Goal: Task Accomplishment & Management: Manage account settings

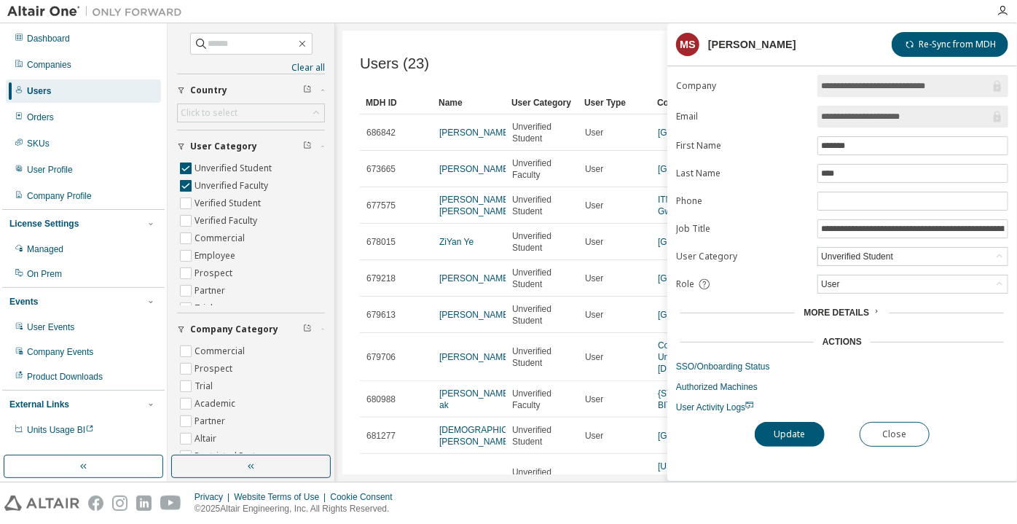
scroll to position [373, 0]
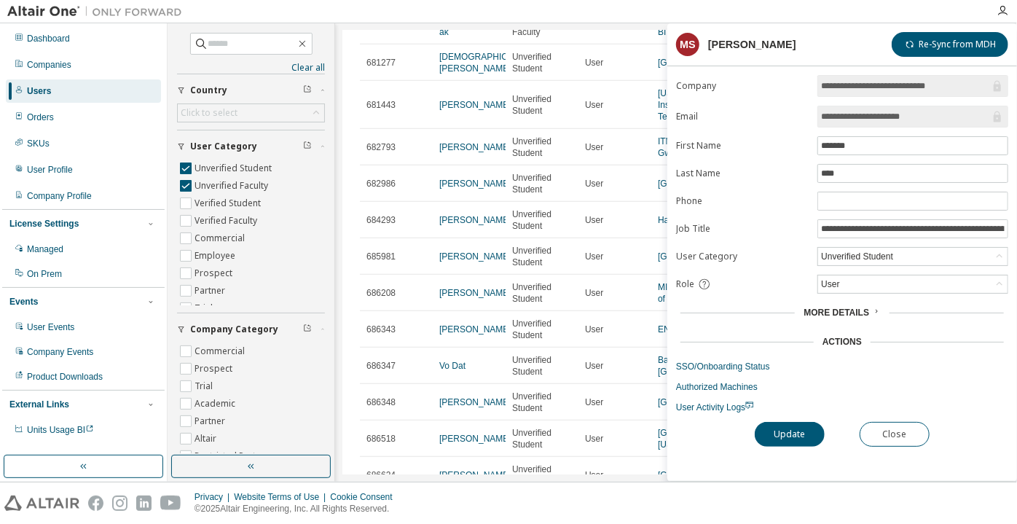
click at [852, 117] on input "**********" at bounding box center [905, 116] width 169 height 15
click at [761, 431] on button "Update" at bounding box center [790, 434] width 70 height 25
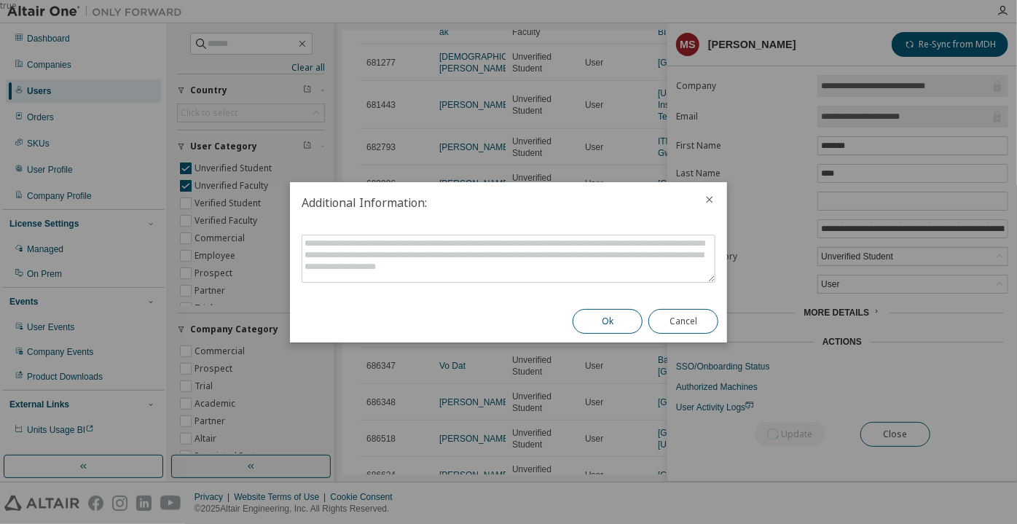
click at [620, 332] on button "Ok" at bounding box center [608, 321] width 70 height 25
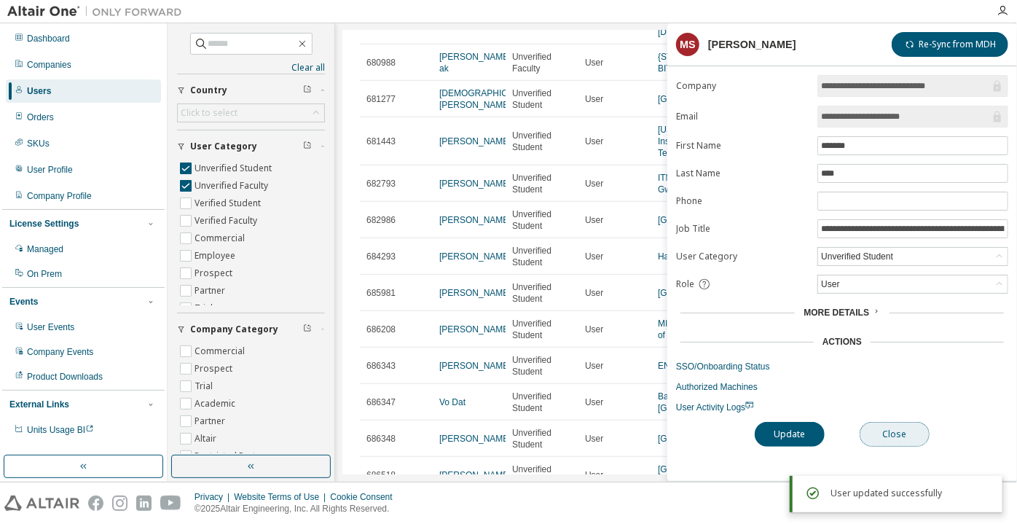
click at [890, 422] on button "Close" at bounding box center [895, 434] width 70 height 25
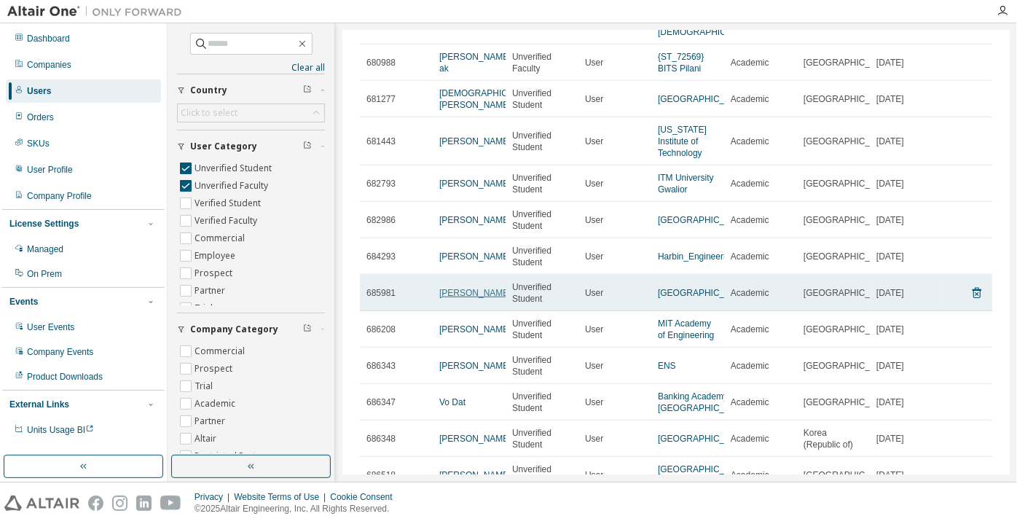
click at [459, 297] on link "Mahmoud SAKR" at bounding box center [475, 293] width 72 height 10
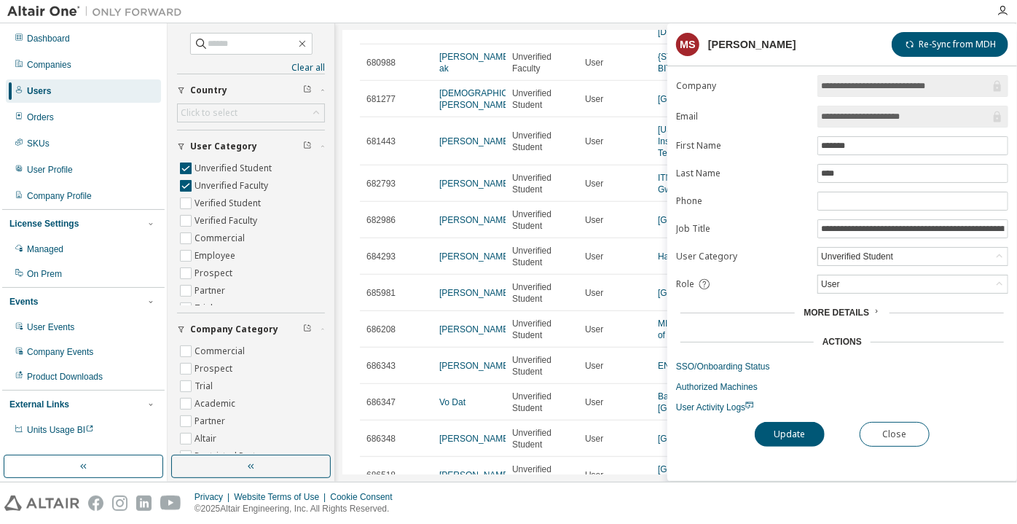
click at [828, 256] on div "Unverified Student" at bounding box center [857, 256] width 77 height 16
click at [849, 327] on li "Verified Faculty" at bounding box center [912, 329] width 187 height 19
click at [798, 427] on button "Update" at bounding box center [790, 434] width 70 height 25
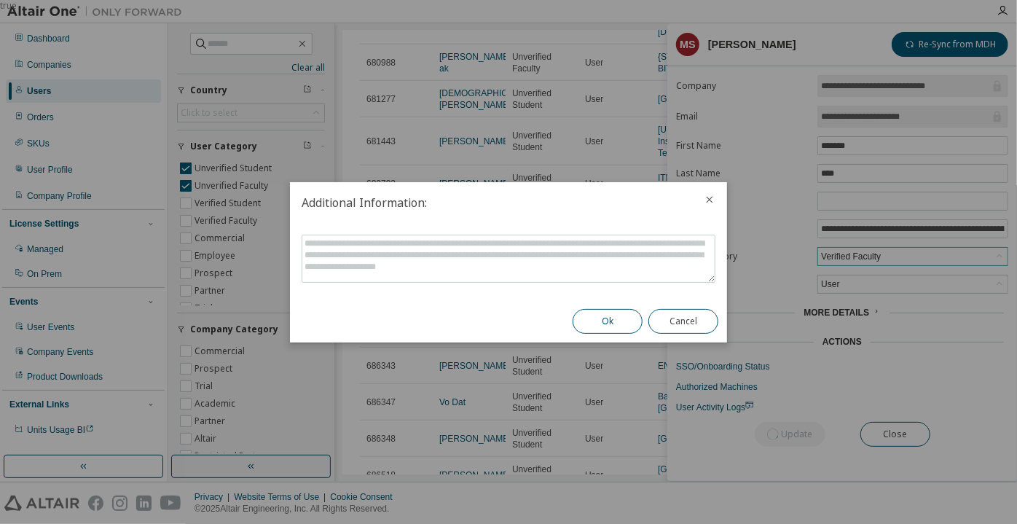
click at [624, 329] on button "Ok" at bounding box center [608, 321] width 70 height 25
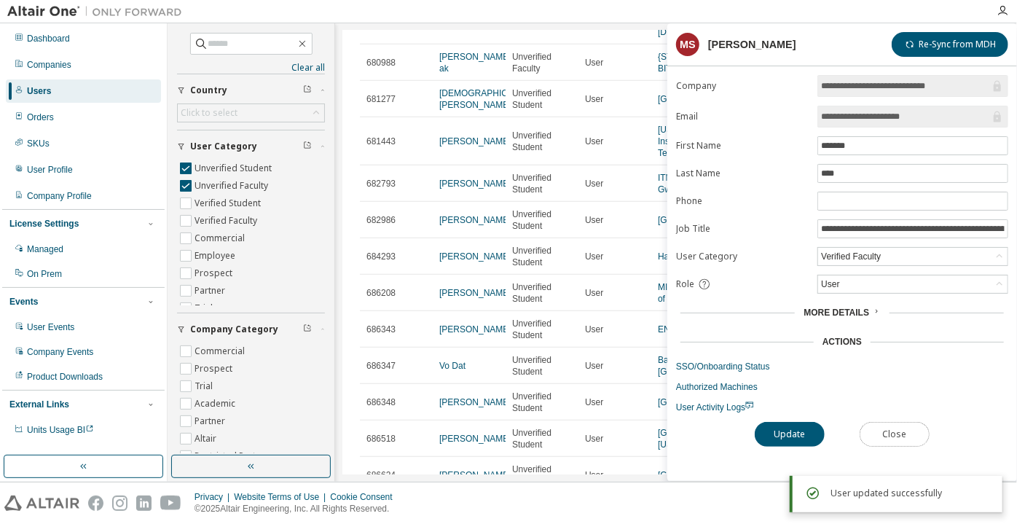
click at [893, 430] on button "Close" at bounding box center [895, 434] width 70 height 25
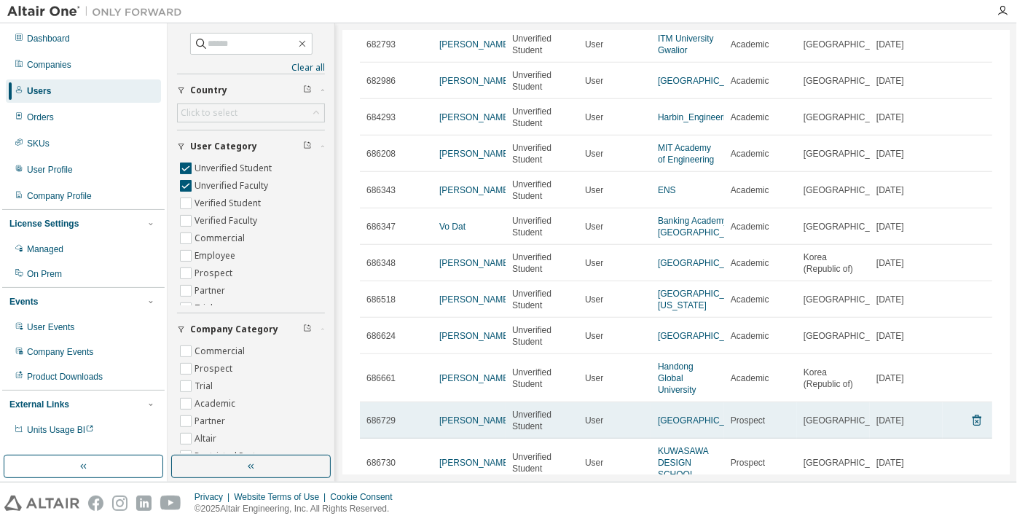
scroll to position [450, 0]
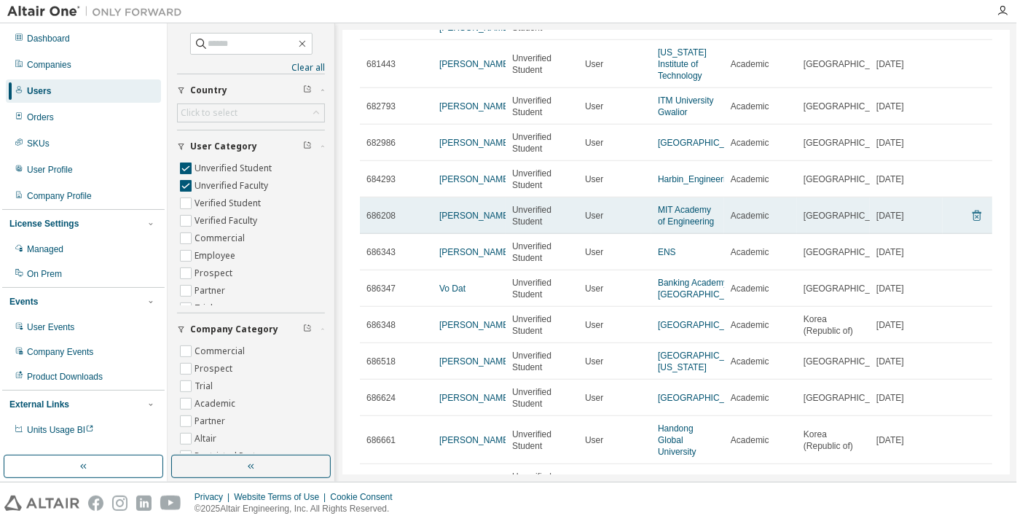
click at [971, 224] on icon at bounding box center [977, 215] width 13 height 17
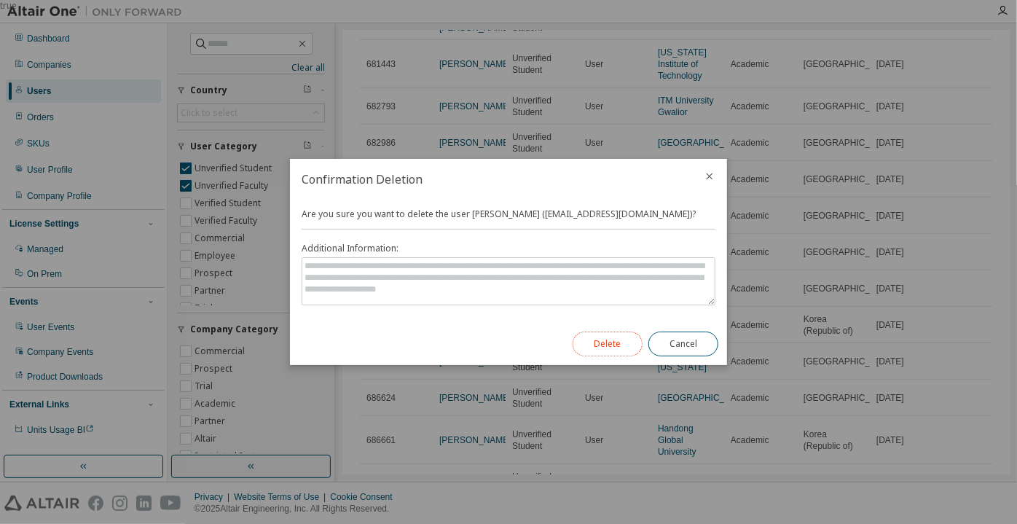
click at [592, 340] on button "Delete" at bounding box center [608, 344] width 70 height 25
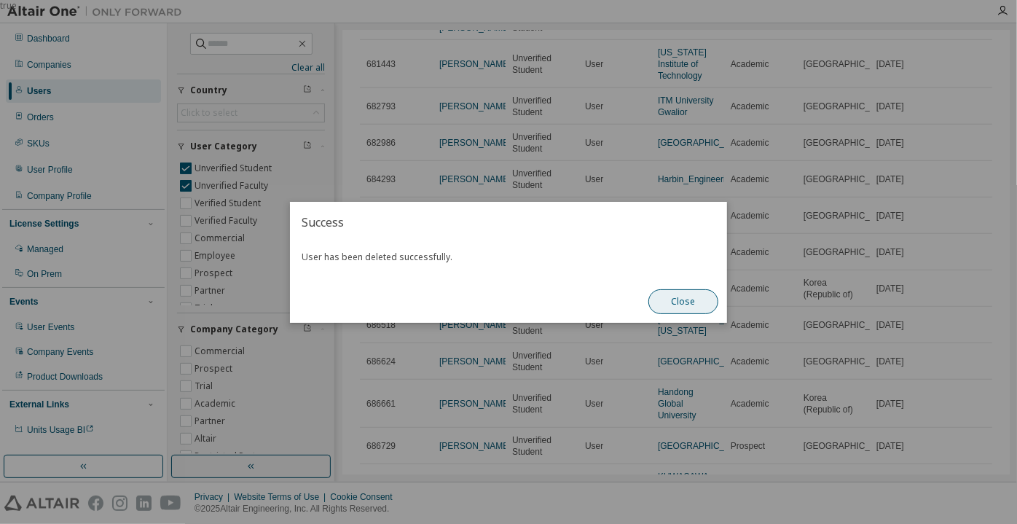
click at [676, 309] on button "Close" at bounding box center [684, 301] width 70 height 25
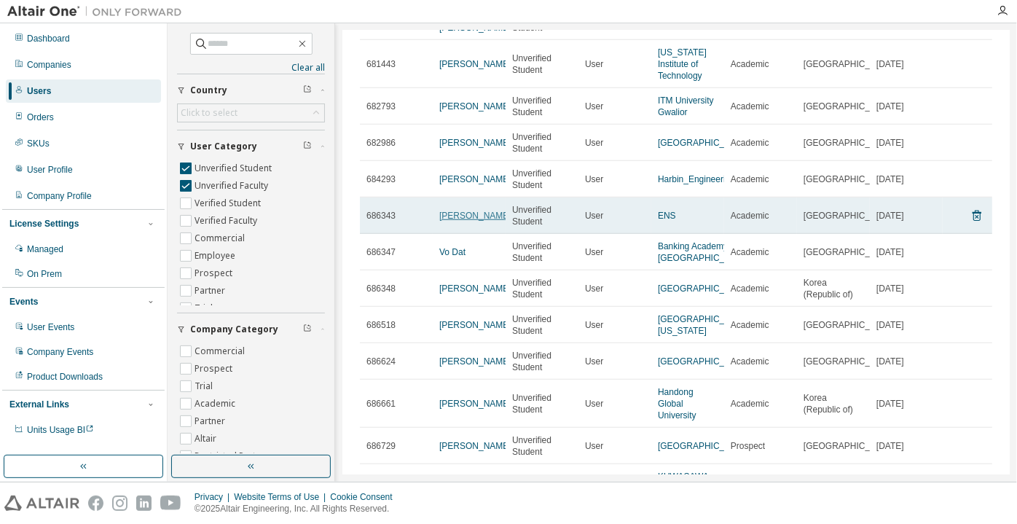
click at [479, 221] on link "simon capern" at bounding box center [475, 216] width 72 height 10
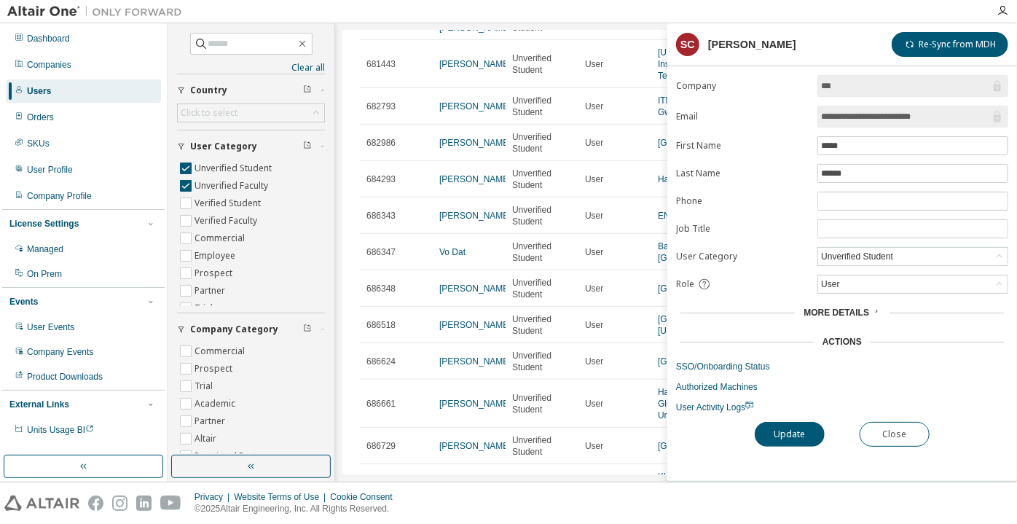
drag, startPoint x: 942, startPoint y: 115, endPoint x: 887, endPoint y: 121, distance: 55.7
click at [887, 121] on input "**********" at bounding box center [905, 116] width 169 height 15
click at [899, 440] on button "Close" at bounding box center [895, 434] width 70 height 25
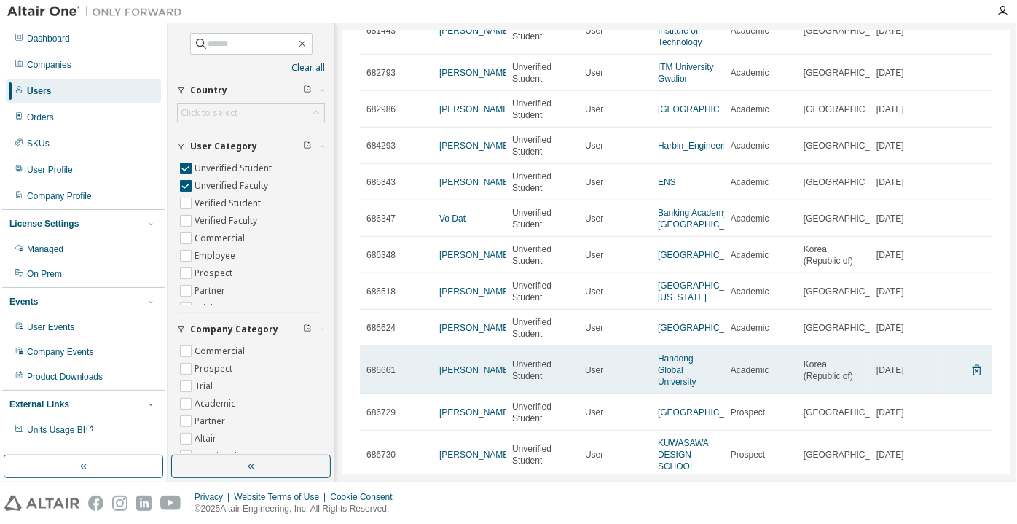
scroll to position [480, 0]
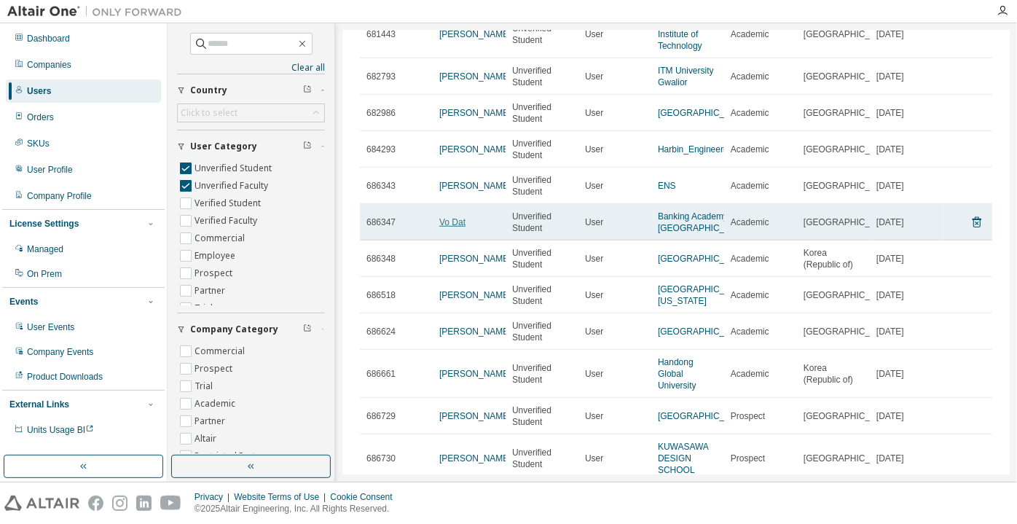
click at [452, 227] on link "Vo Dat" at bounding box center [452, 222] width 26 height 10
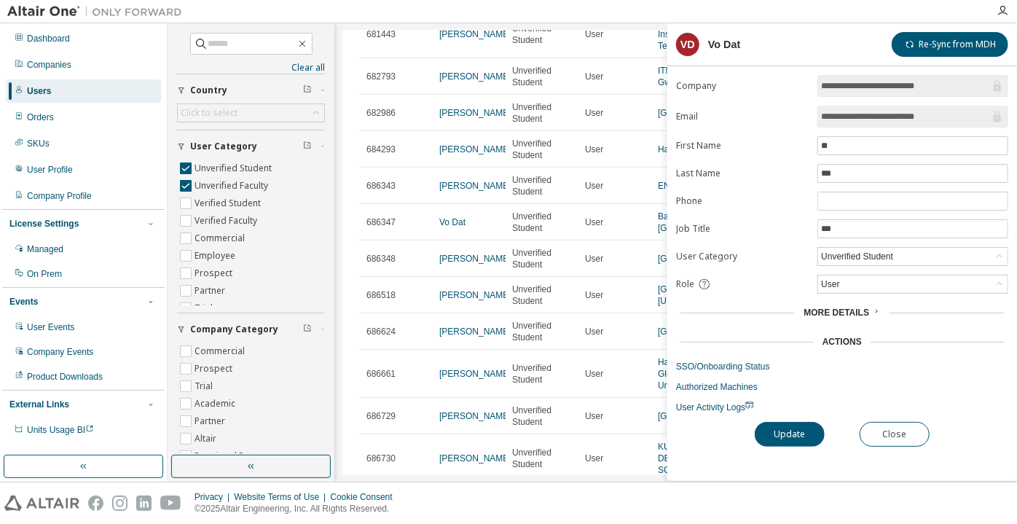
drag, startPoint x: 957, startPoint y: 110, endPoint x: 890, endPoint y: 117, distance: 67.4
click at [890, 117] on input "**********" at bounding box center [905, 116] width 169 height 15
click at [857, 109] on input "**********" at bounding box center [905, 116] width 169 height 15
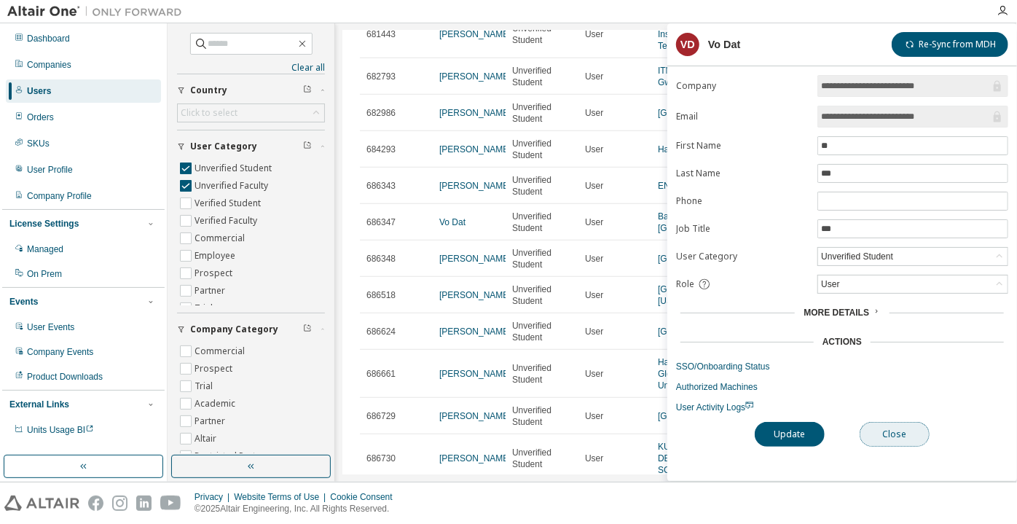
click at [884, 431] on button "Close" at bounding box center [895, 434] width 70 height 25
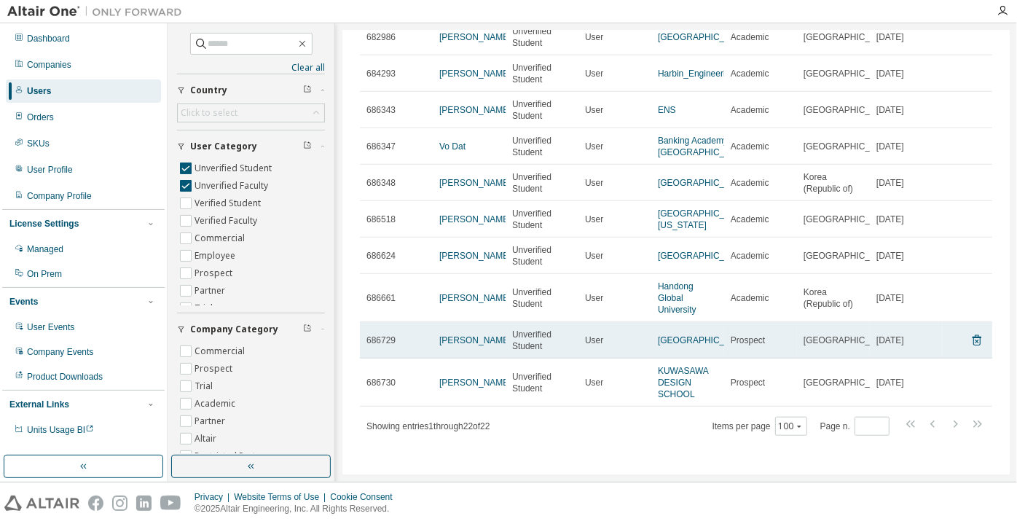
scroll to position [613, 0]
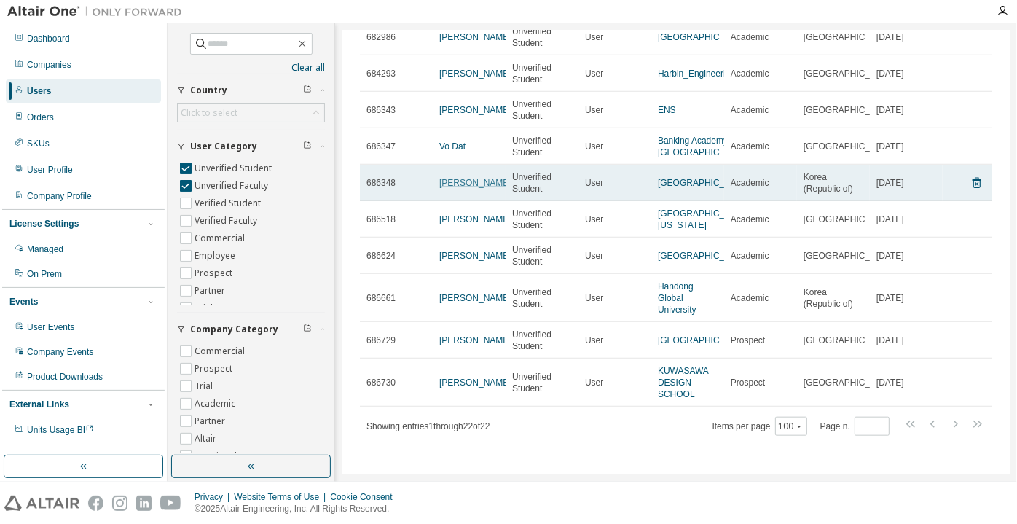
click at [446, 178] on link "Verrisa Salsabilla" at bounding box center [475, 183] width 72 height 10
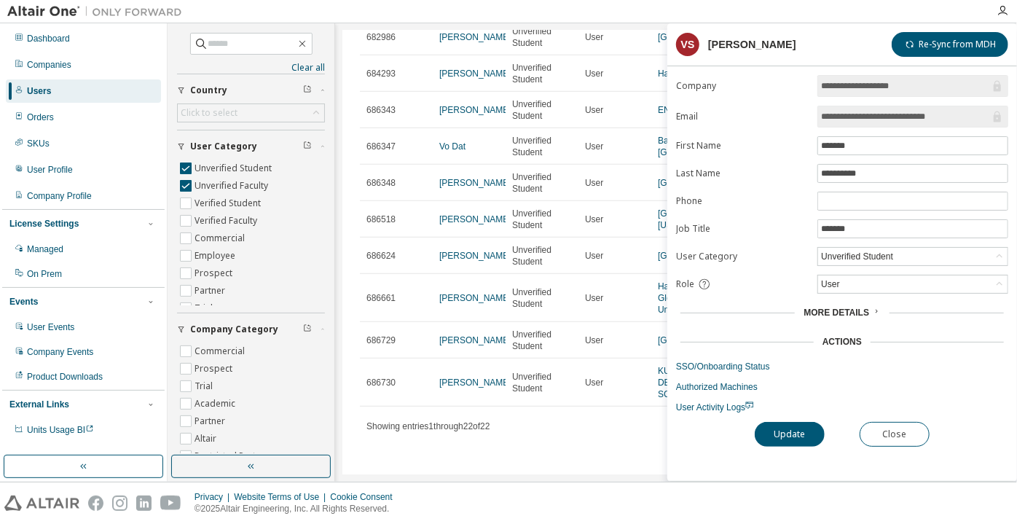
drag, startPoint x: 943, startPoint y: 122, endPoint x: 896, endPoint y: 119, distance: 47.4
click at [896, 119] on input "**********" at bounding box center [905, 116] width 169 height 15
click at [847, 117] on input "**********" at bounding box center [905, 116] width 169 height 15
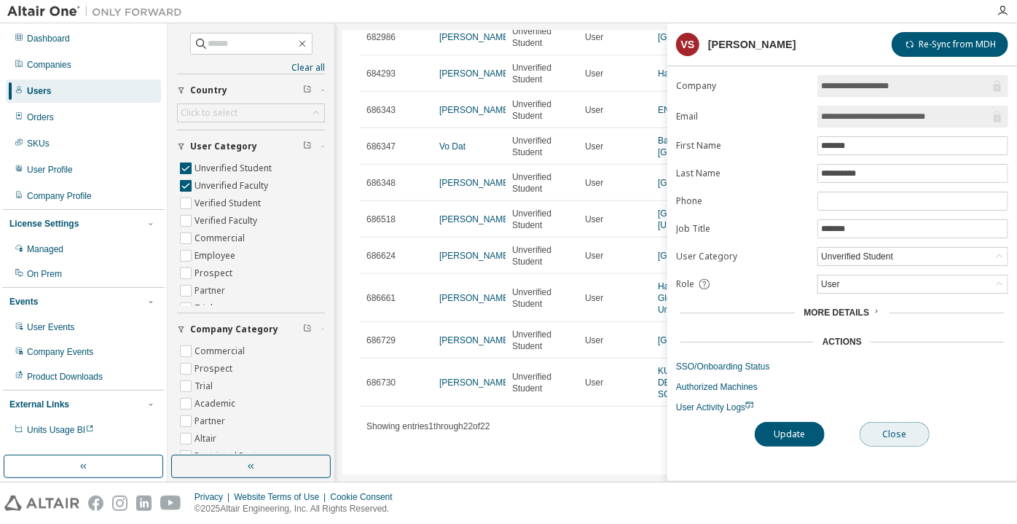
click at [904, 434] on button "Close" at bounding box center [895, 434] width 70 height 25
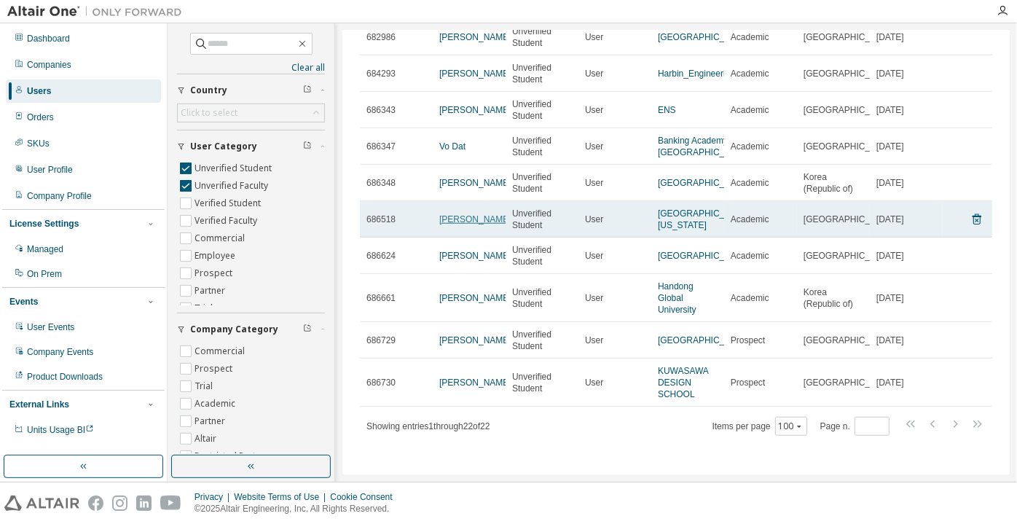
click at [478, 214] on link "logan barnett" at bounding box center [475, 219] width 72 height 10
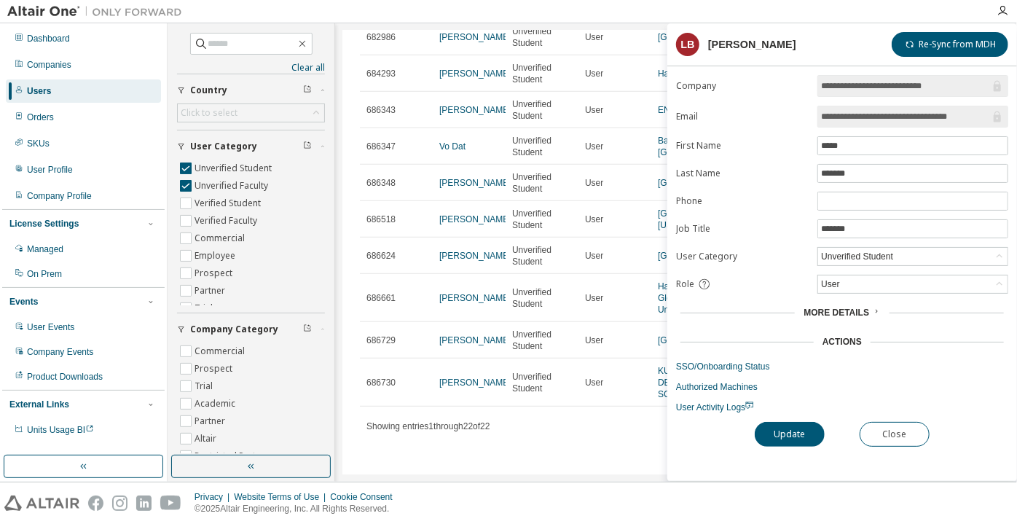
drag, startPoint x: 890, startPoint y: 111, endPoint x: 996, endPoint y: 130, distance: 108.1
click at [996, 130] on form "**********" at bounding box center [842, 244] width 332 height 338
click at [892, 440] on button "Close" at bounding box center [895, 434] width 70 height 25
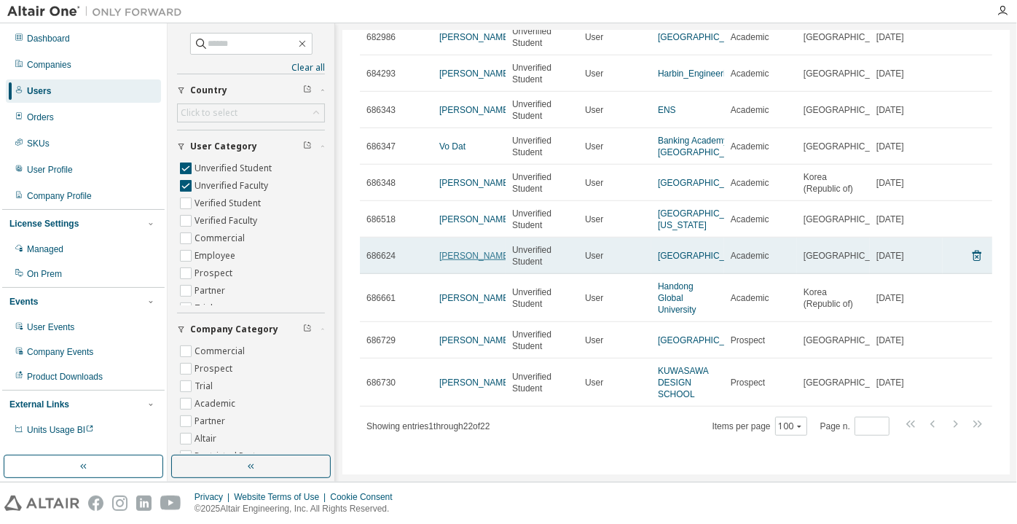
click at [449, 251] on link "Suphitcha Sajjadirapak" at bounding box center [475, 256] width 72 height 10
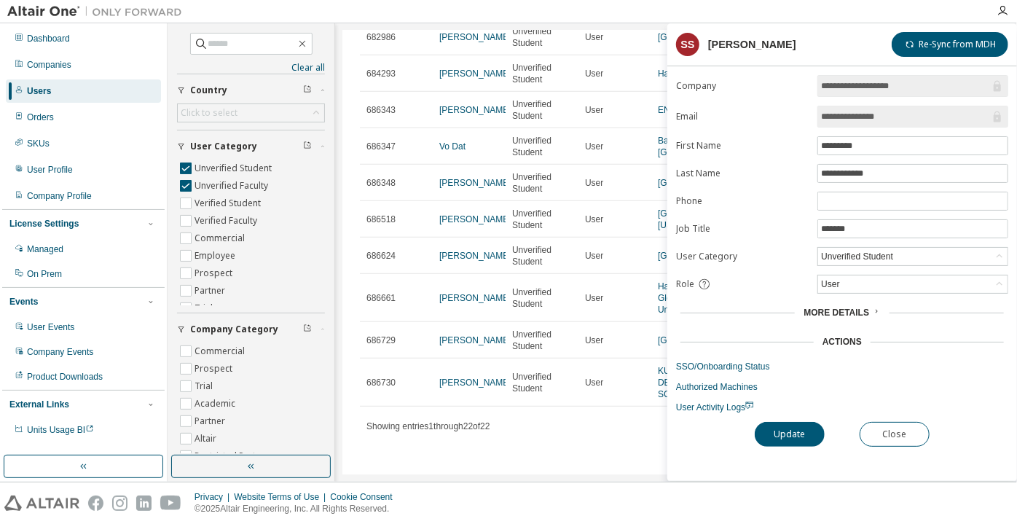
drag, startPoint x: 902, startPoint y: 119, endPoint x: 853, endPoint y: 104, distance: 50.9
click at [853, 106] on span "**********" at bounding box center [913, 117] width 191 height 22
click at [829, 120] on input "**********" at bounding box center [905, 116] width 169 height 15
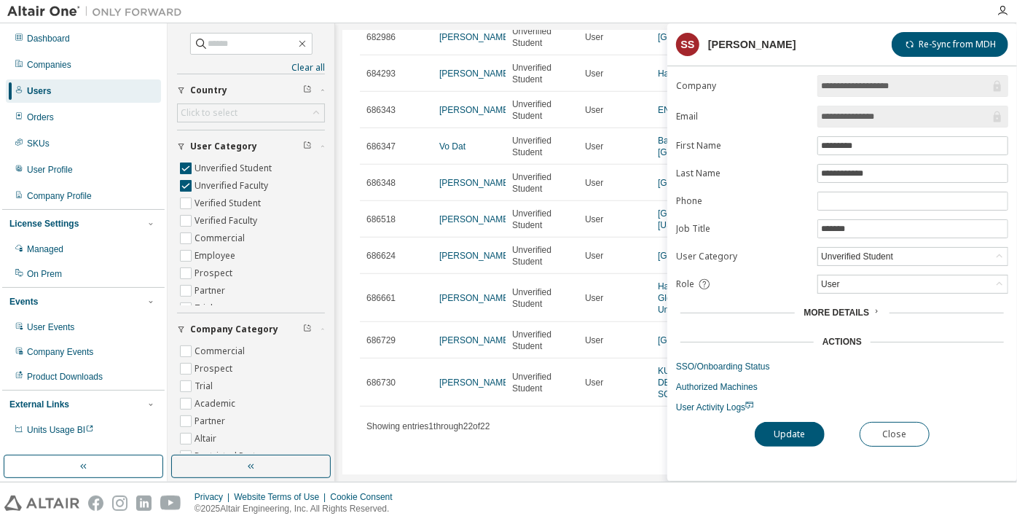
click at [829, 120] on input "**********" at bounding box center [905, 116] width 169 height 15
click at [902, 434] on button "Close" at bounding box center [895, 434] width 70 height 25
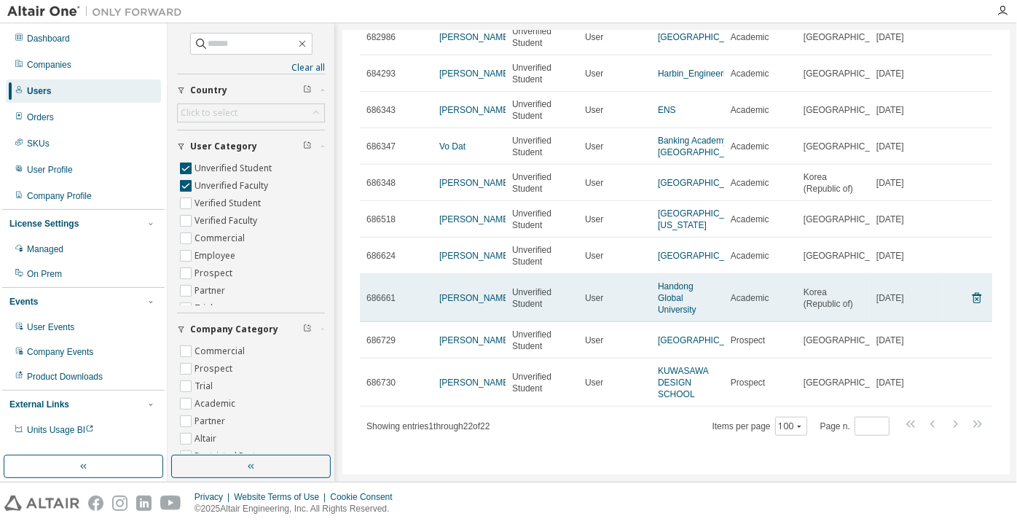
click at [451, 274] on td "Alex Valvekens" at bounding box center [469, 298] width 73 height 48
click at [451, 293] on link "Alex Valvekens" at bounding box center [475, 298] width 72 height 10
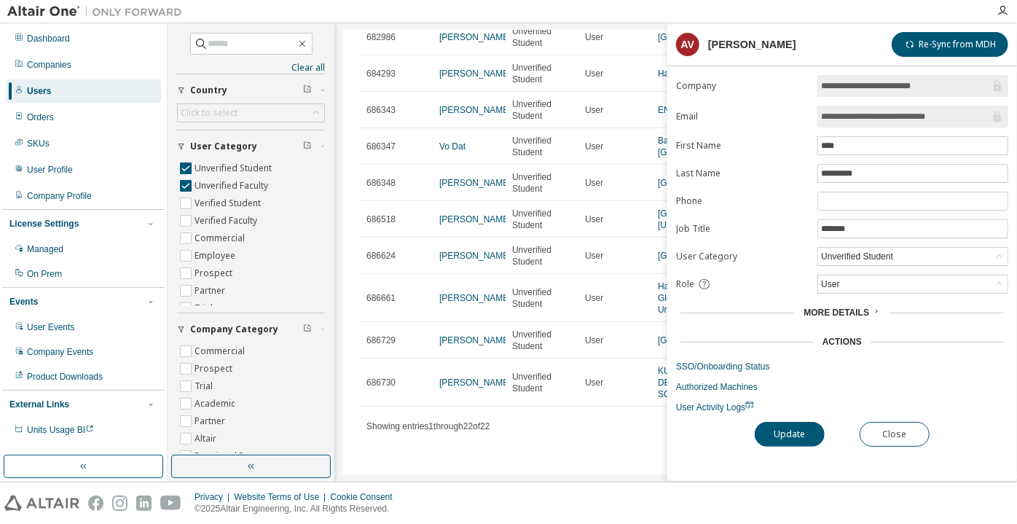
drag, startPoint x: 957, startPoint y: 112, endPoint x: 885, endPoint y: 113, distance: 72.1
click at [885, 113] on input "**********" at bounding box center [905, 116] width 169 height 15
click at [842, 125] on span "**********" at bounding box center [913, 117] width 191 height 22
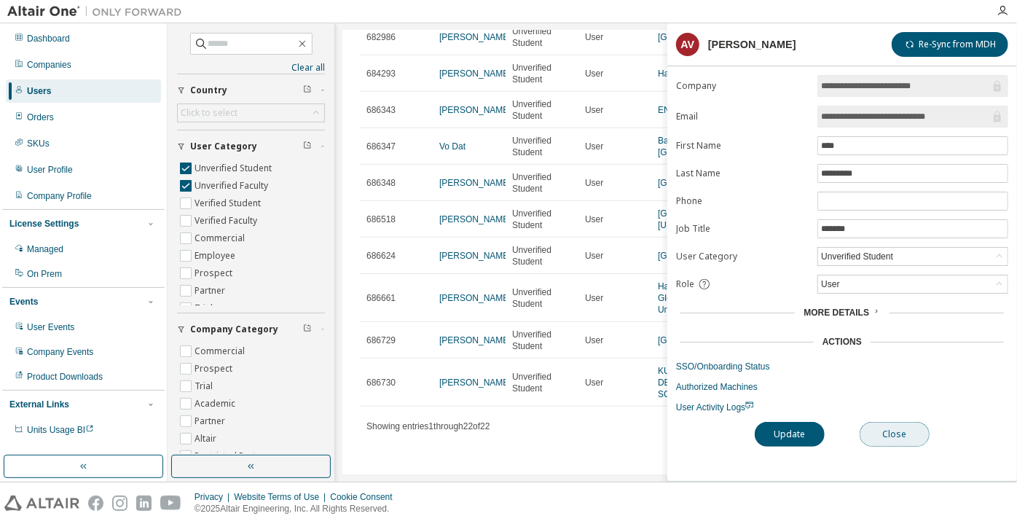
click at [884, 425] on button "Close" at bounding box center [895, 434] width 70 height 25
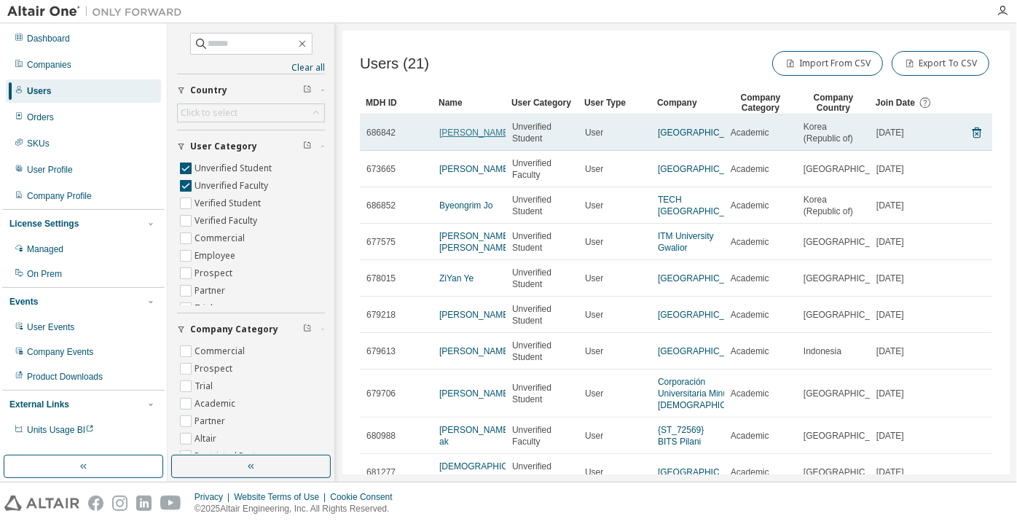
click at [447, 130] on link "Kanghyun Lee" at bounding box center [475, 133] width 72 height 10
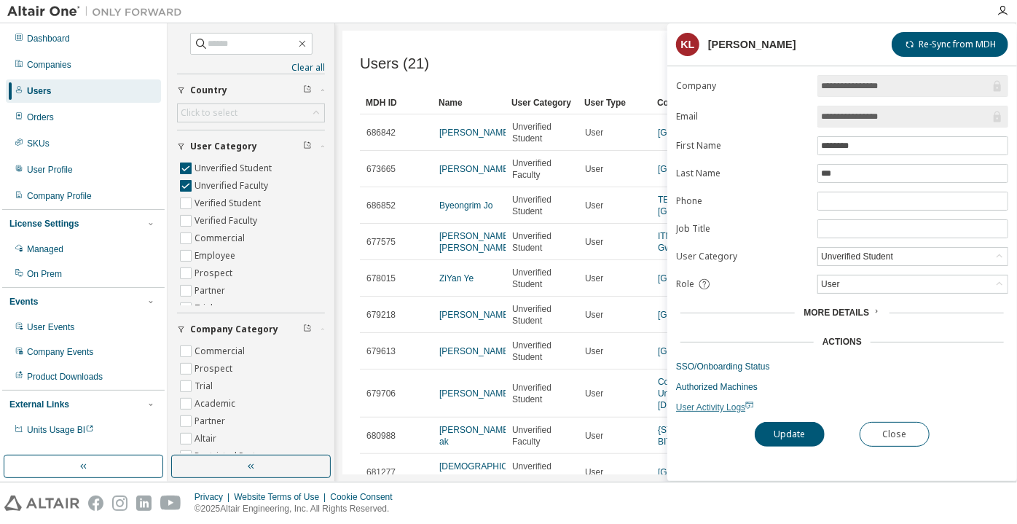
click at [733, 402] on span "User Activity Logs" at bounding box center [715, 407] width 78 height 10
click at [847, 248] on div "Unverified Student" at bounding box center [857, 256] width 77 height 16
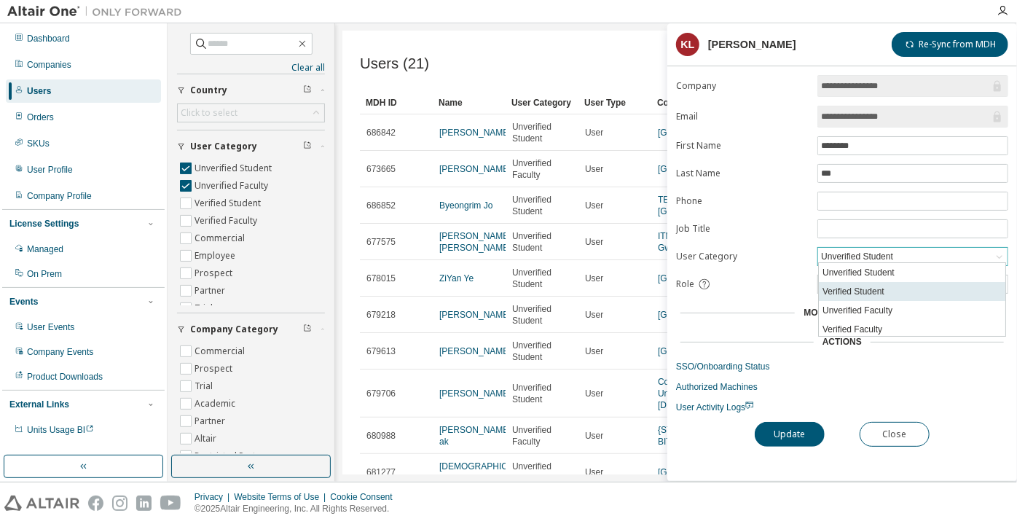
click at [847, 297] on li "Verified Student" at bounding box center [912, 291] width 187 height 19
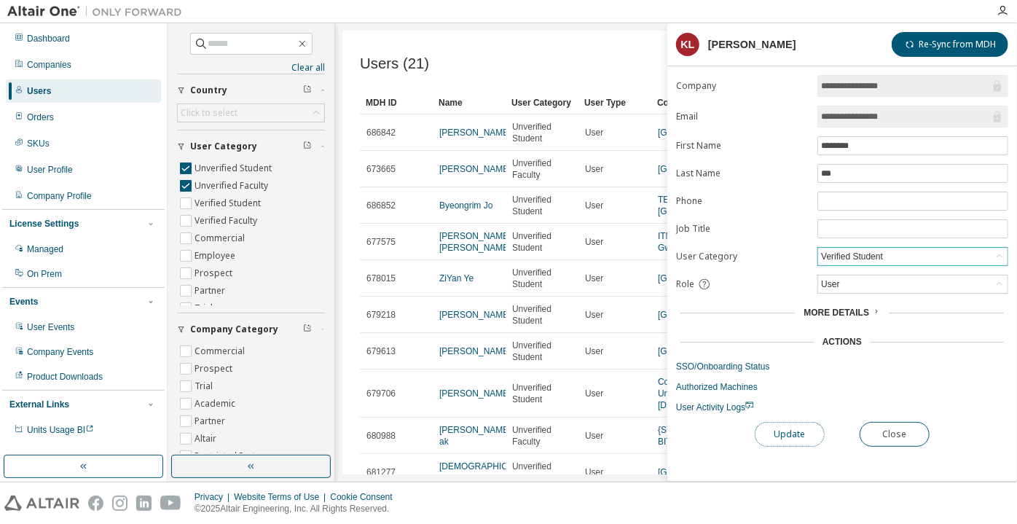
click at [800, 435] on button "Update" at bounding box center [790, 434] width 70 height 25
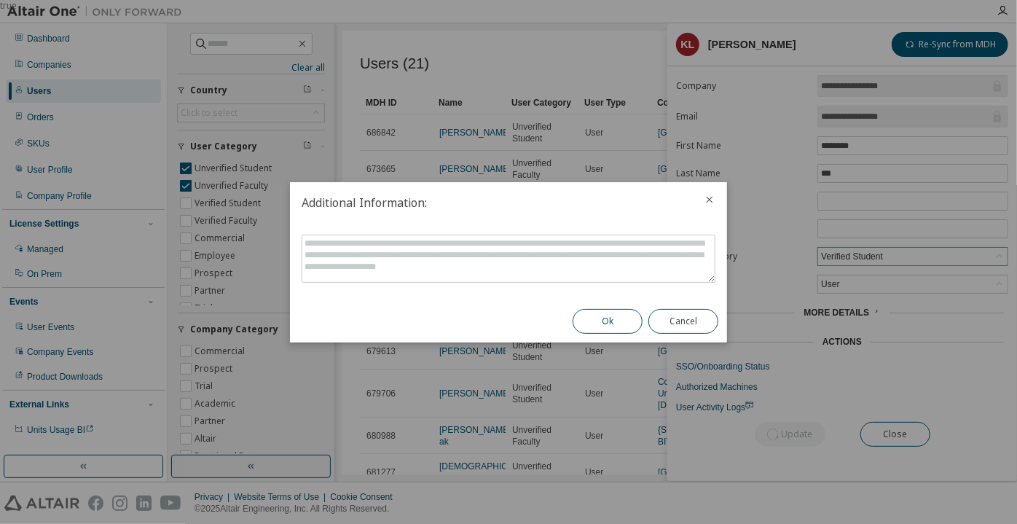
click at [583, 326] on button "Ok" at bounding box center [608, 321] width 70 height 25
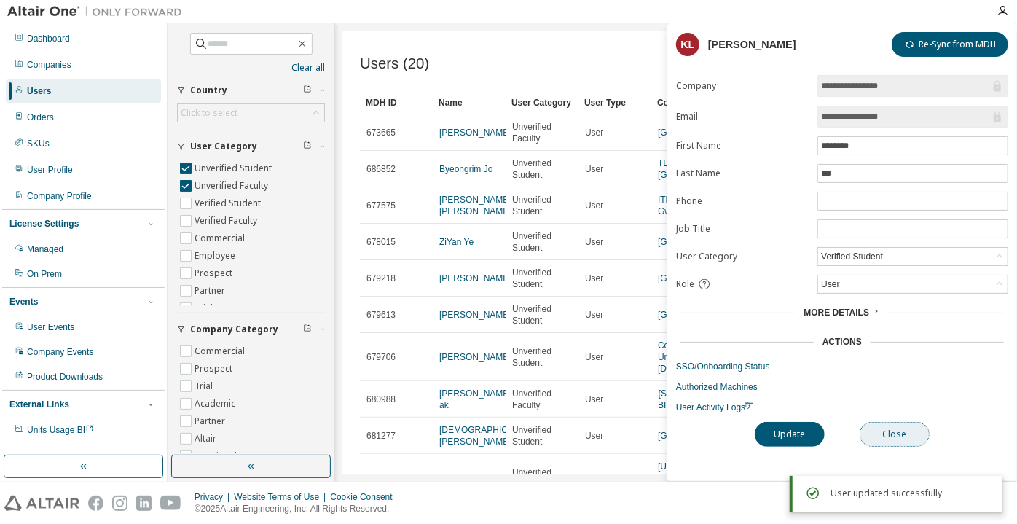
click at [884, 426] on button "Close" at bounding box center [895, 434] width 70 height 25
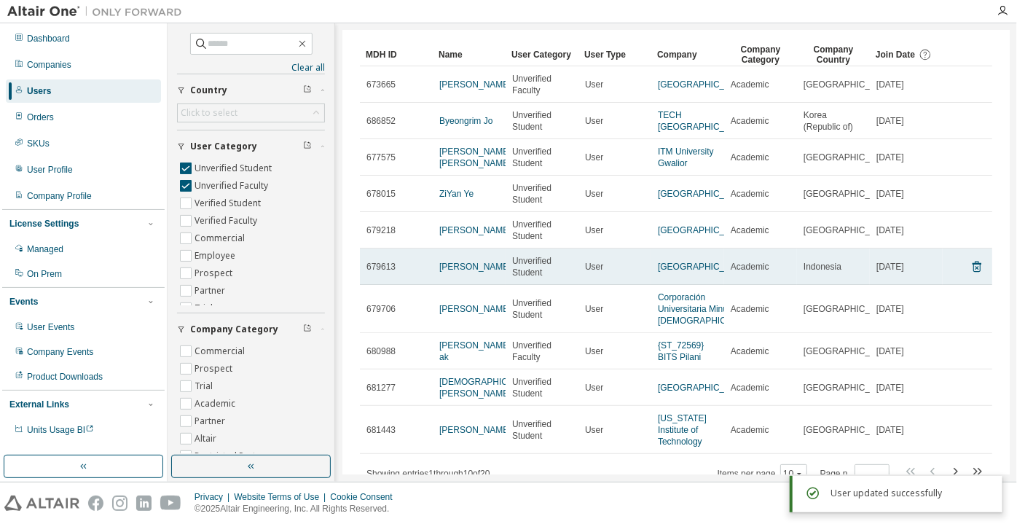
scroll to position [106, 0]
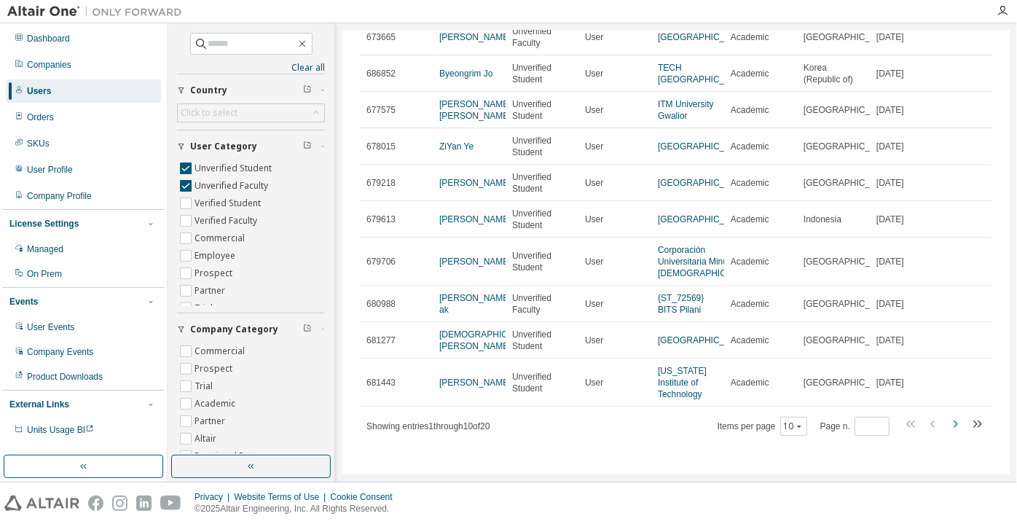
click at [952, 426] on icon "button" at bounding box center [955, 423] width 17 height 17
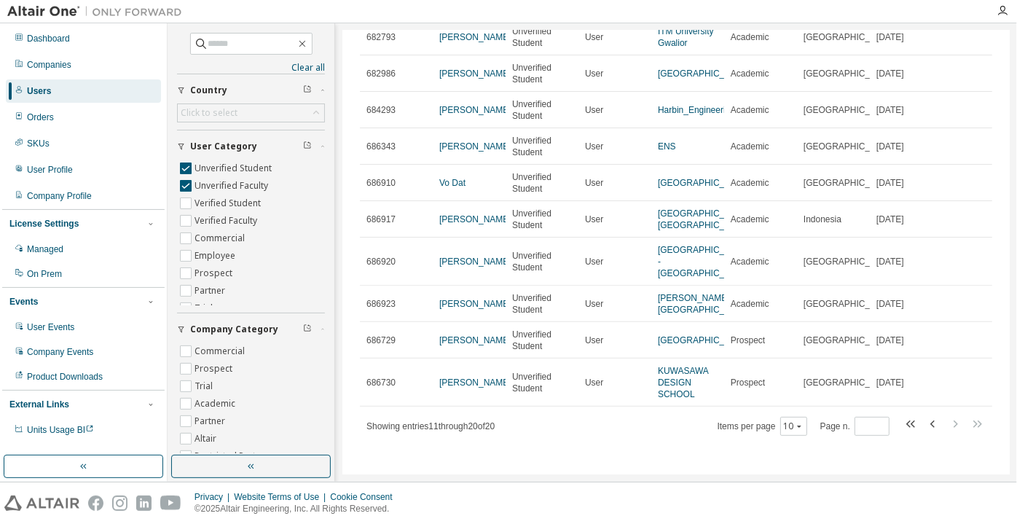
scroll to position [132, 0]
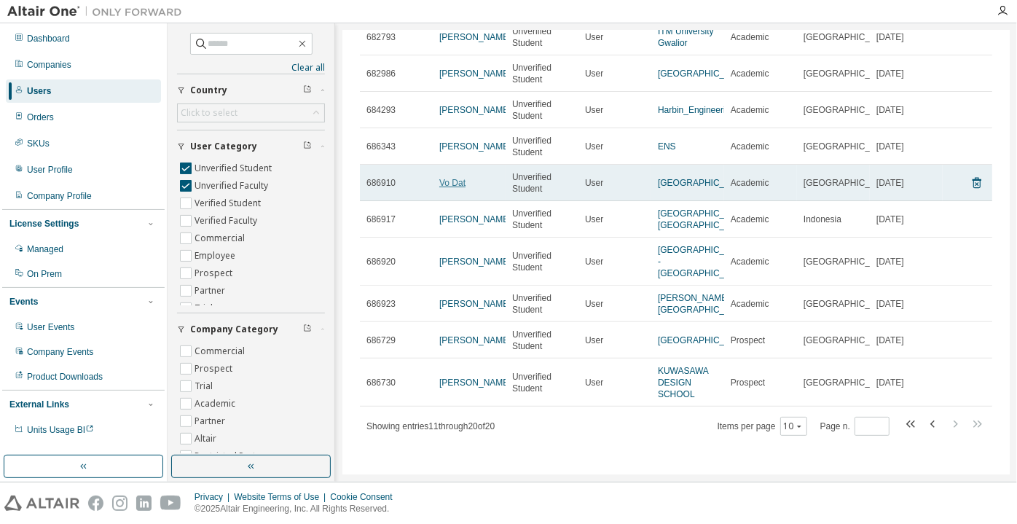
click at [447, 178] on link "Vo Dat" at bounding box center [452, 183] width 26 height 10
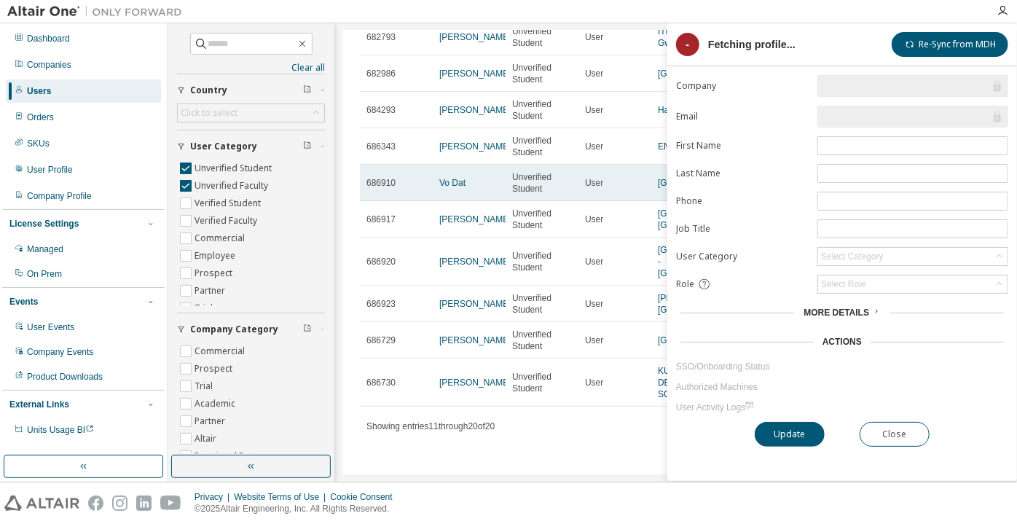
type input "*"
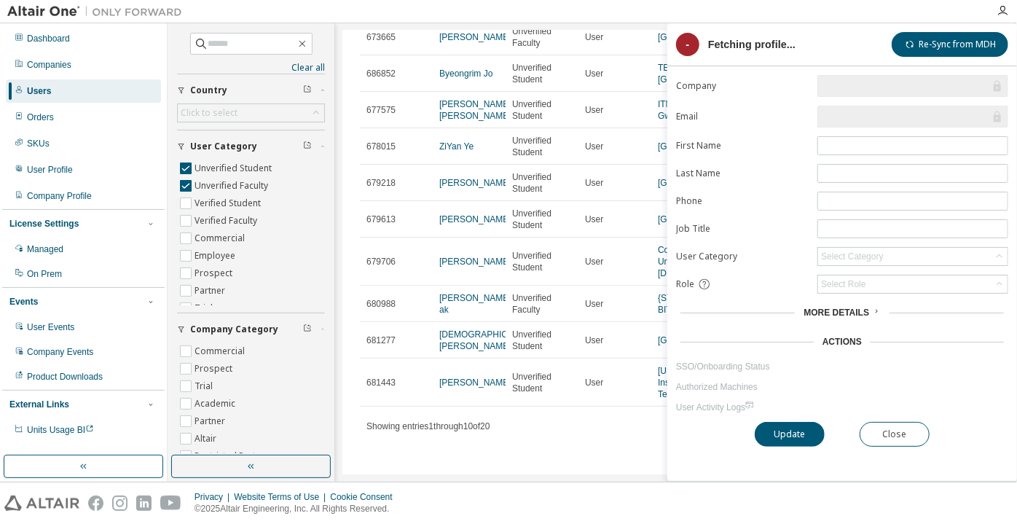
scroll to position [106, 0]
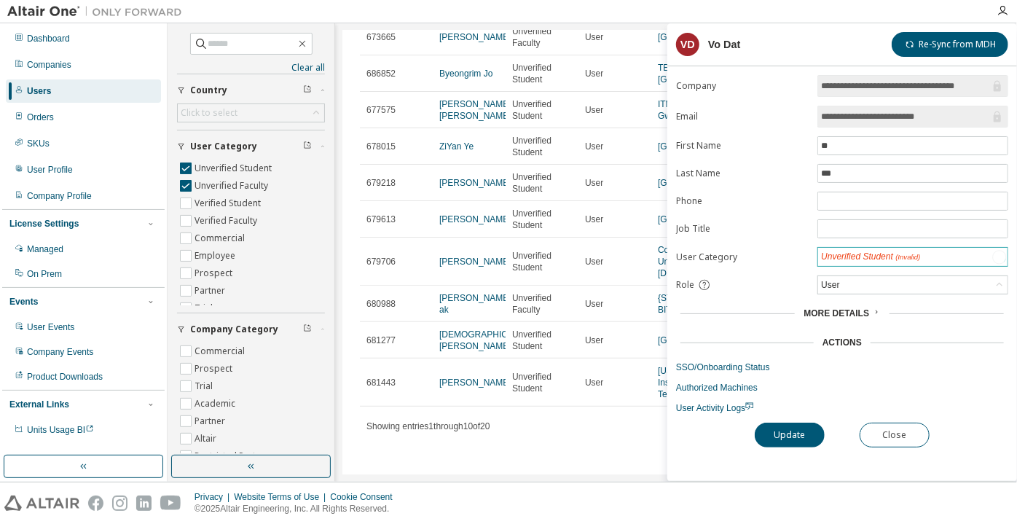
click at [861, 251] on div "Unverified Student (Invalid)" at bounding box center [870, 257] width 99 height 12
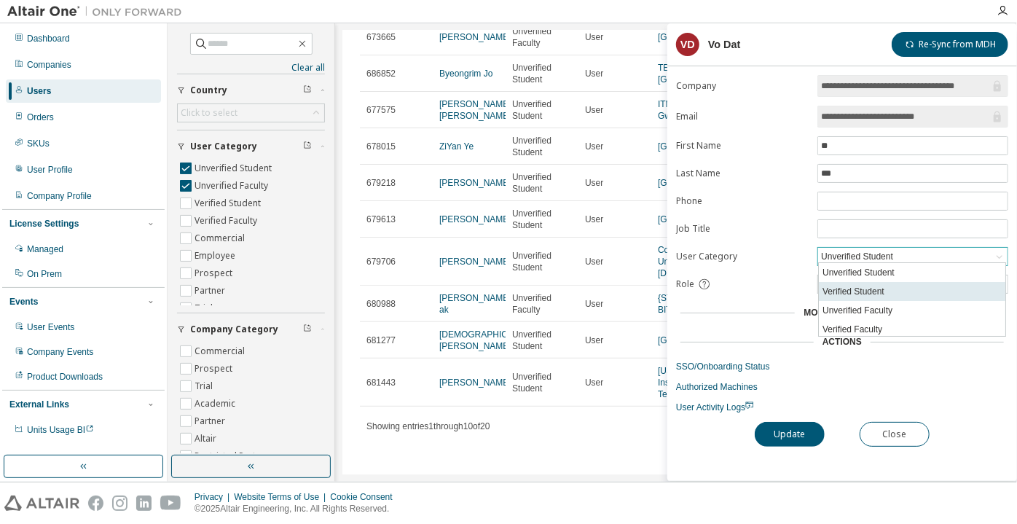
click at [853, 283] on li "Verified Student" at bounding box center [912, 291] width 187 height 19
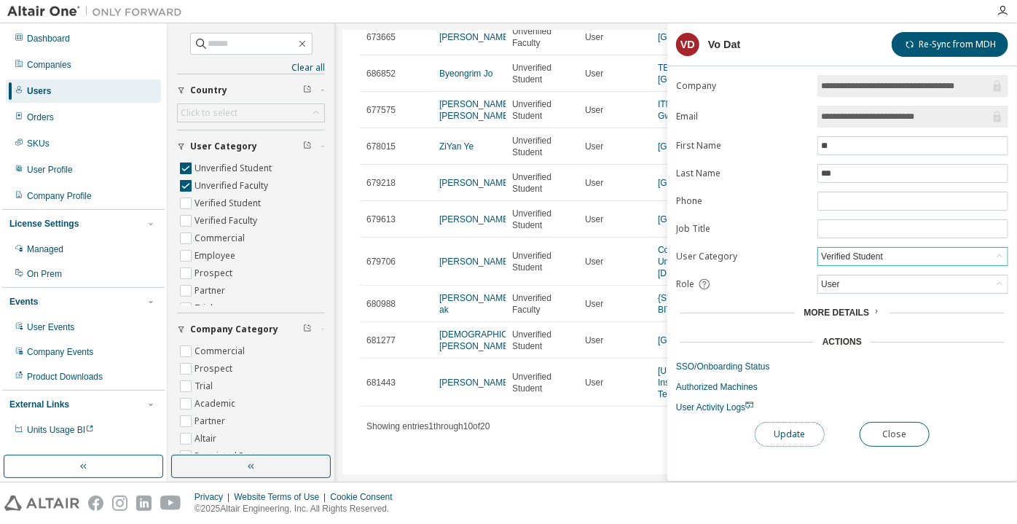
click at [783, 439] on button "Update" at bounding box center [790, 434] width 70 height 25
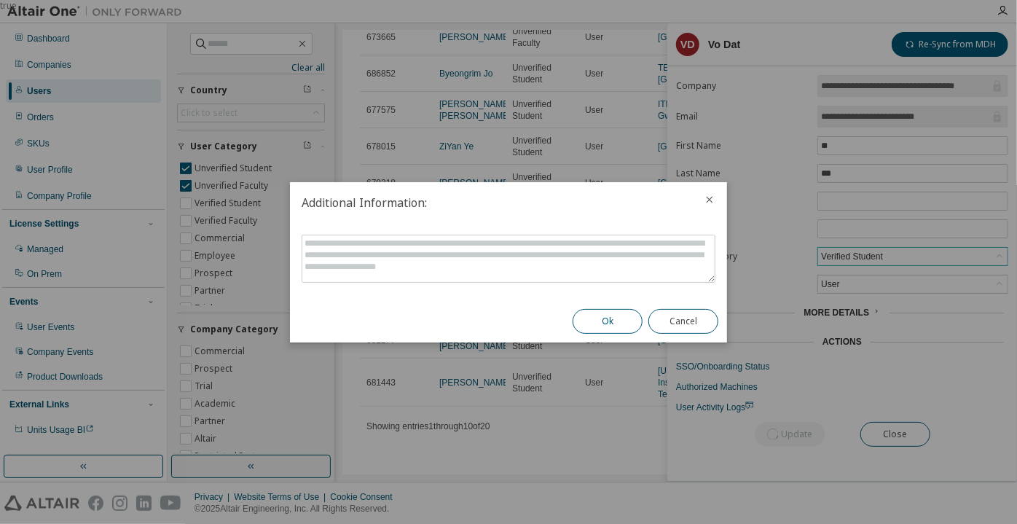
click at [606, 318] on button "Ok" at bounding box center [608, 321] width 70 height 25
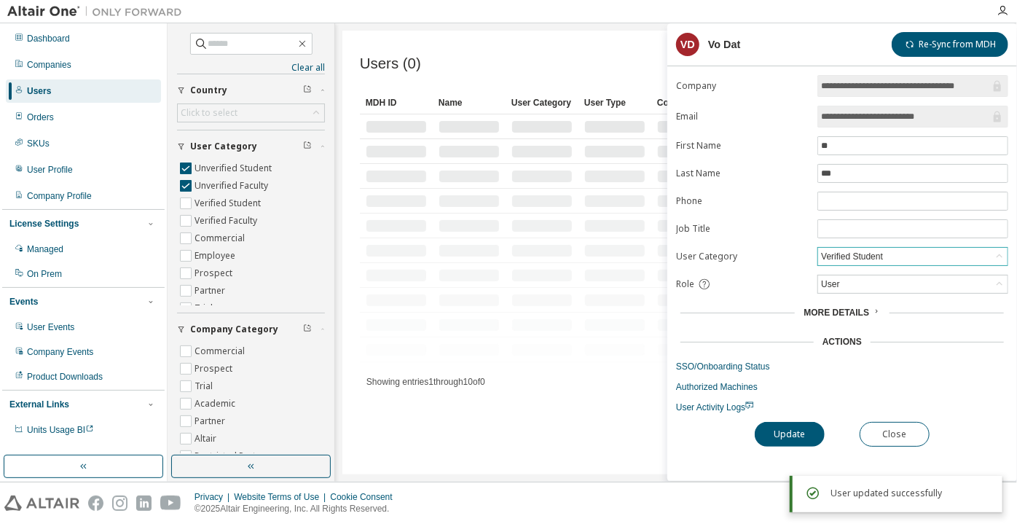
scroll to position [0, 0]
click at [881, 422] on button "Close" at bounding box center [895, 434] width 70 height 25
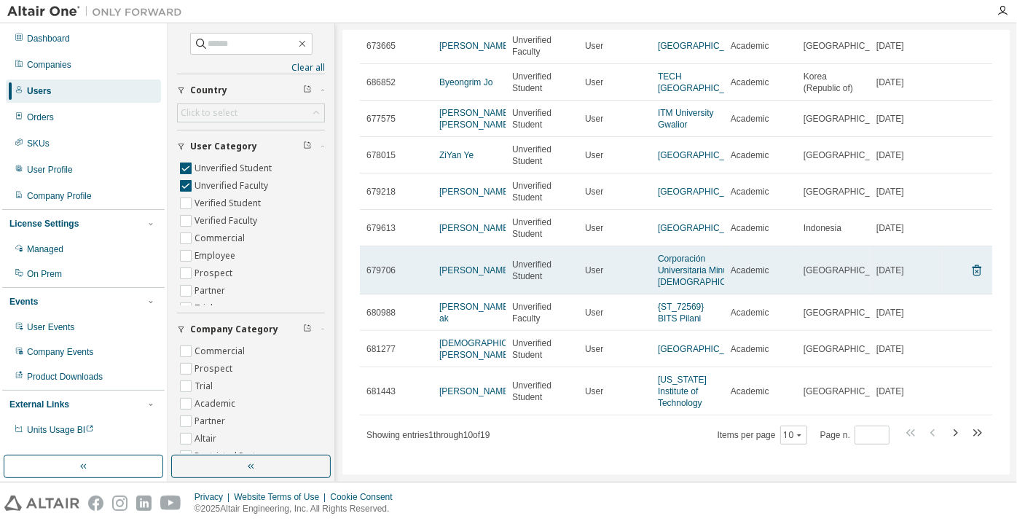
scroll to position [106, 0]
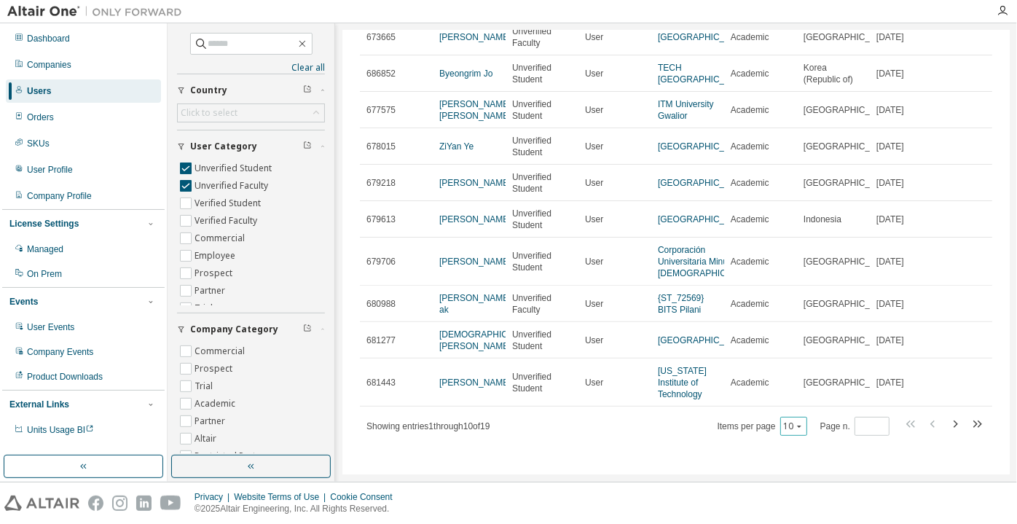
click at [795, 428] on icon "button" at bounding box center [799, 426] width 9 height 9
click at [780, 401] on div "100" at bounding box center [790, 407] width 117 height 17
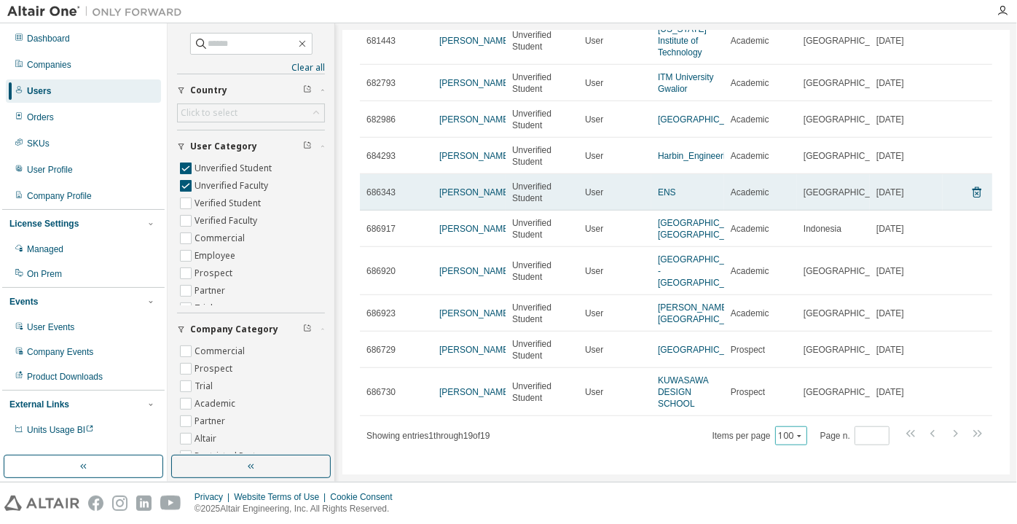
scroll to position [503, 0]
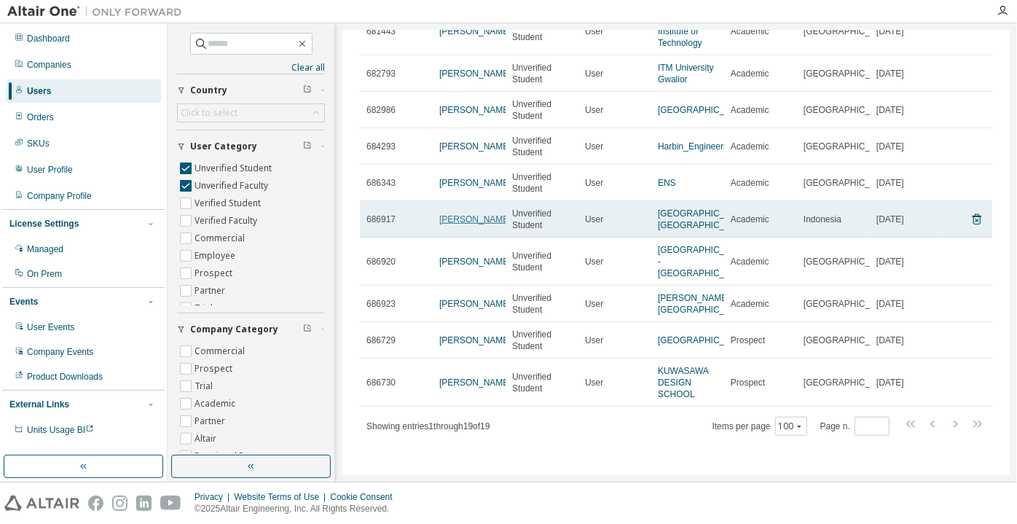
click at [444, 214] on link "Verrisa Salsabilla" at bounding box center [475, 219] width 72 height 10
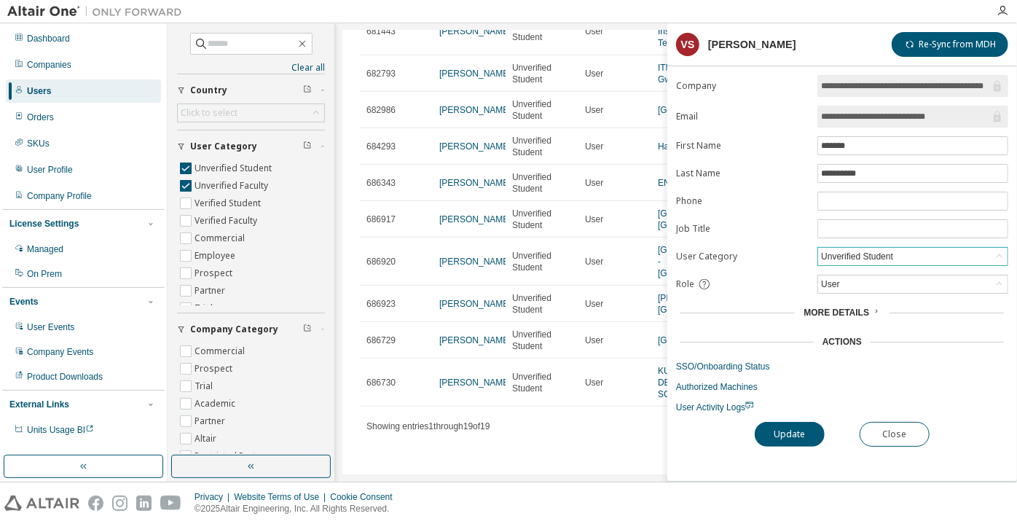
click at [877, 248] on div "Unverified Student" at bounding box center [857, 256] width 77 height 16
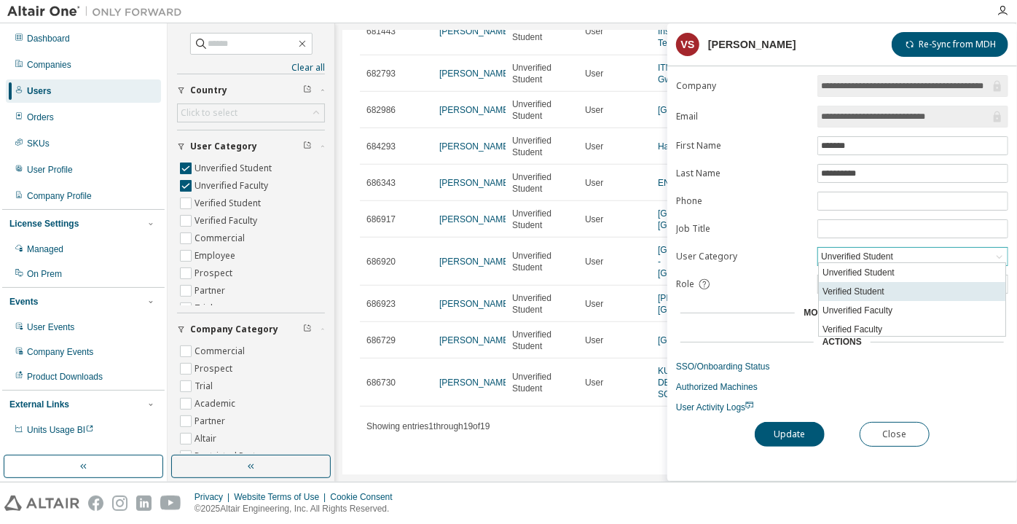
click at [856, 293] on li "Verified Student" at bounding box center [912, 291] width 187 height 19
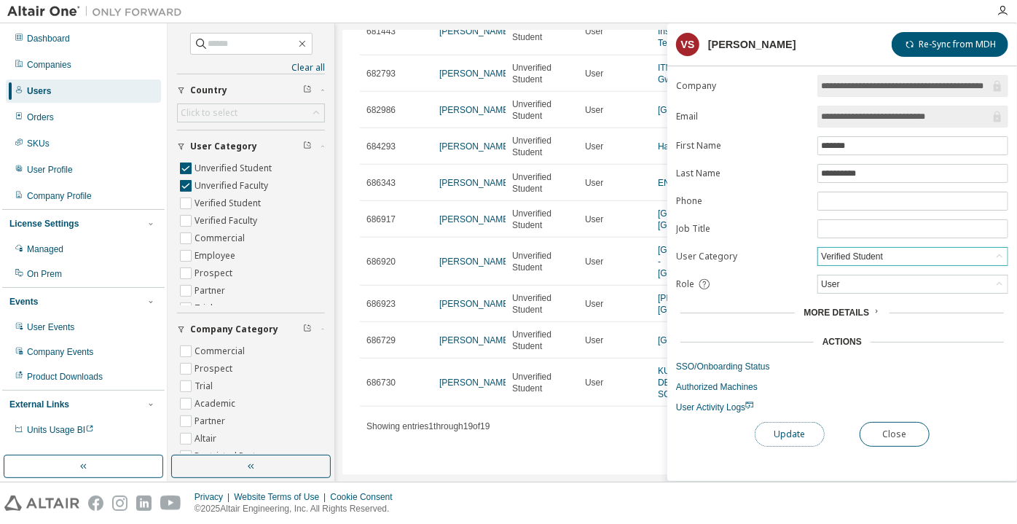
click at [796, 435] on button "Update" at bounding box center [790, 434] width 70 height 25
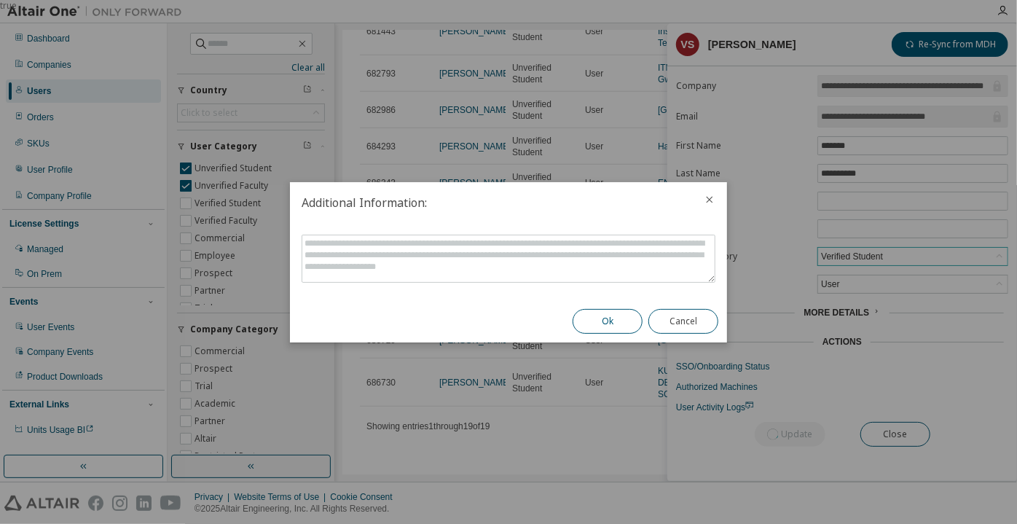
click at [613, 313] on button "Ok" at bounding box center [608, 321] width 70 height 25
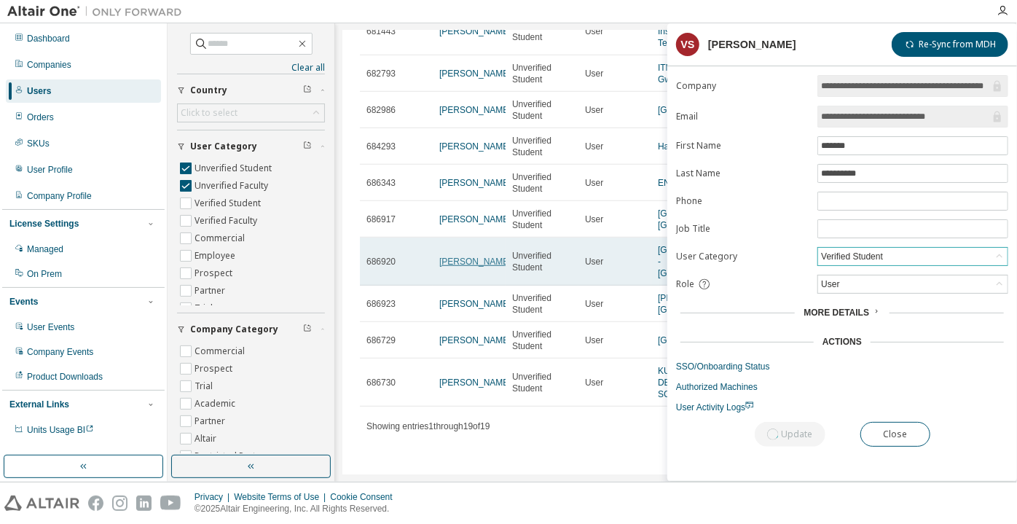
click at [460, 256] on link "Suphitcha Sajjadirapak" at bounding box center [475, 261] width 72 height 10
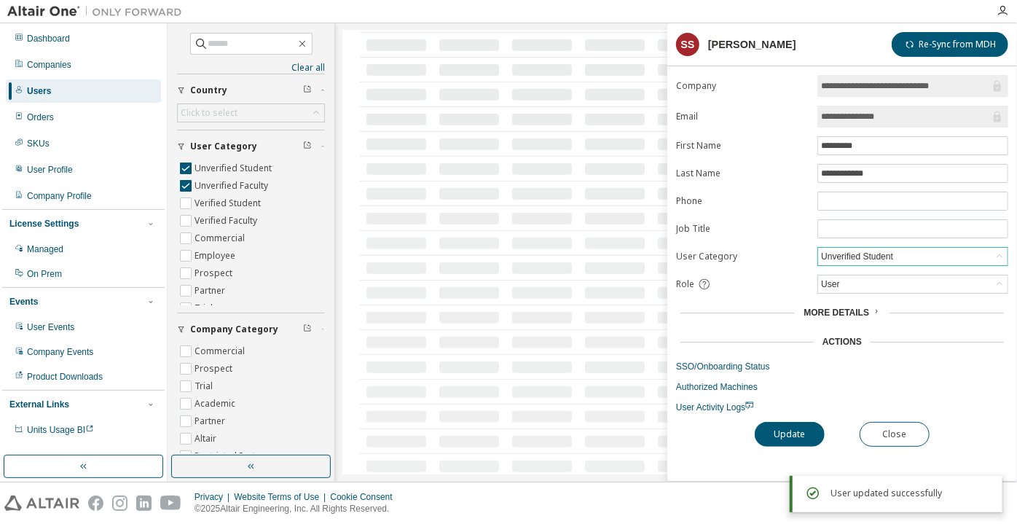
click at [826, 254] on div "Unverified Student" at bounding box center [857, 256] width 77 height 16
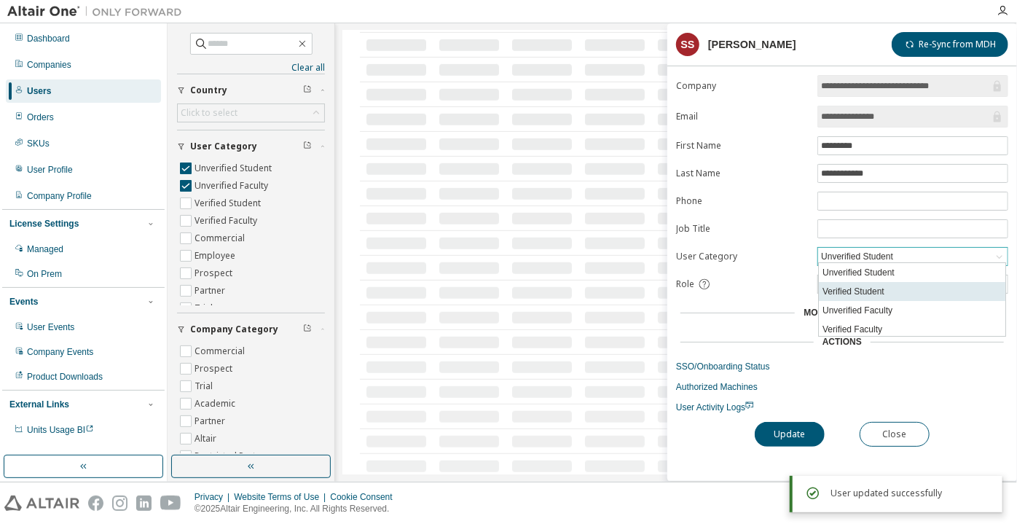
click at [834, 289] on li "Verified Student" at bounding box center [912, 291] width 187 height 19
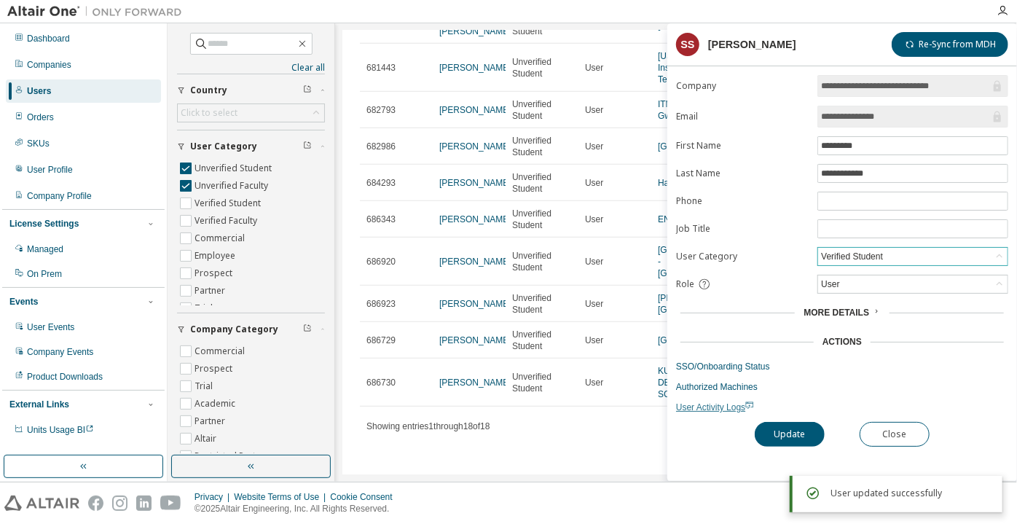
scroll to position [444, 0]
click at [792, 424] on button "Update" at bounding box center [790, 434] width 70 height 25
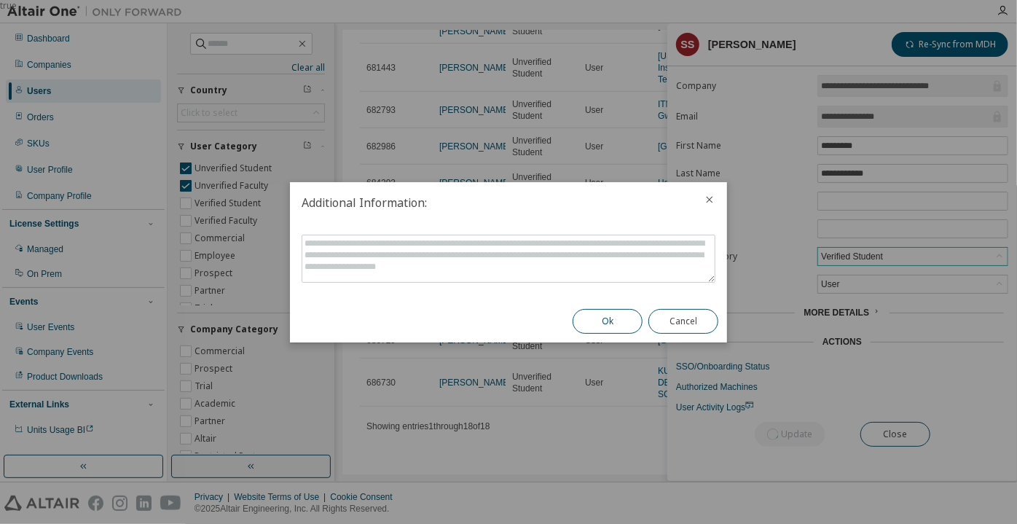
click at [589, 316] on button "Ok" at bounding box center [608, 321] width 70 height 25
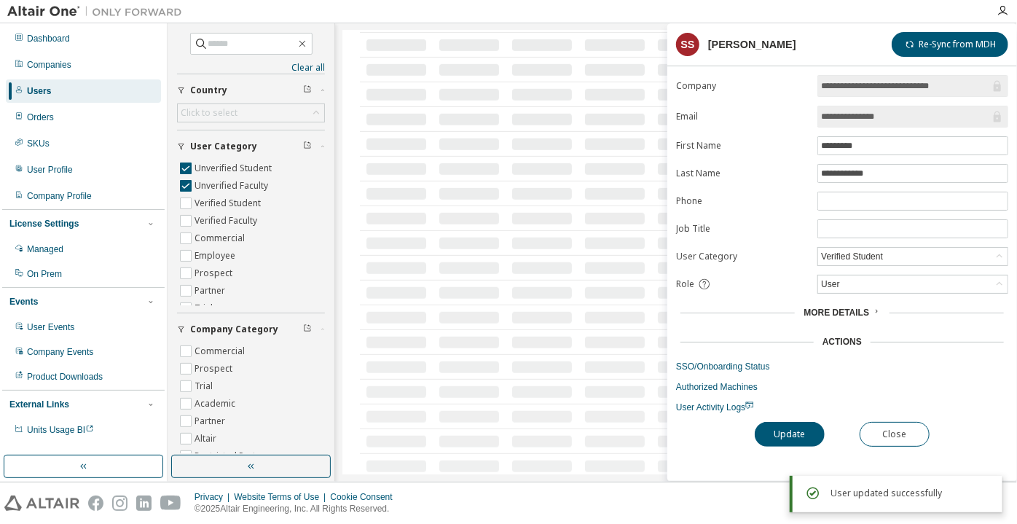
scroll to position [408, 0]
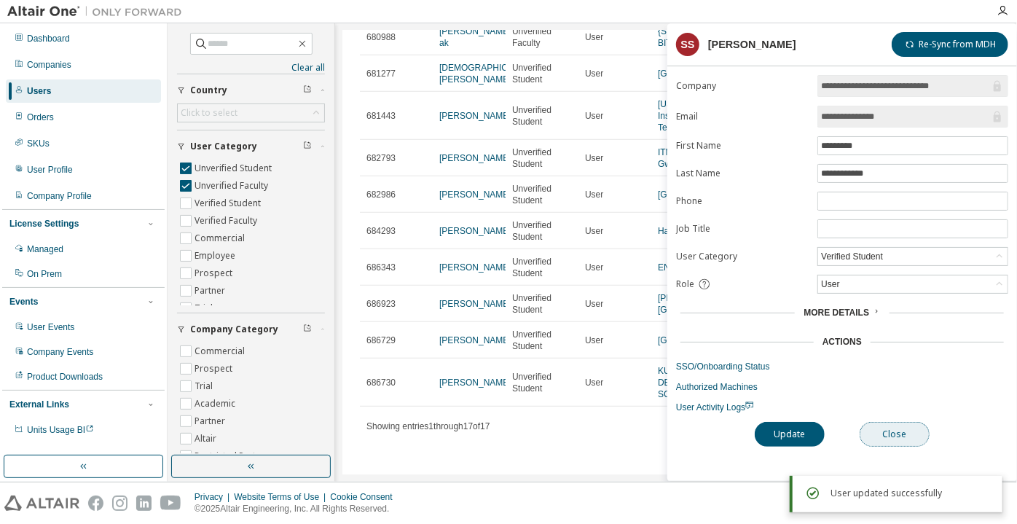
click at [911, 425] on button "Close" at bounding box center [895, 434] width 70 height 25
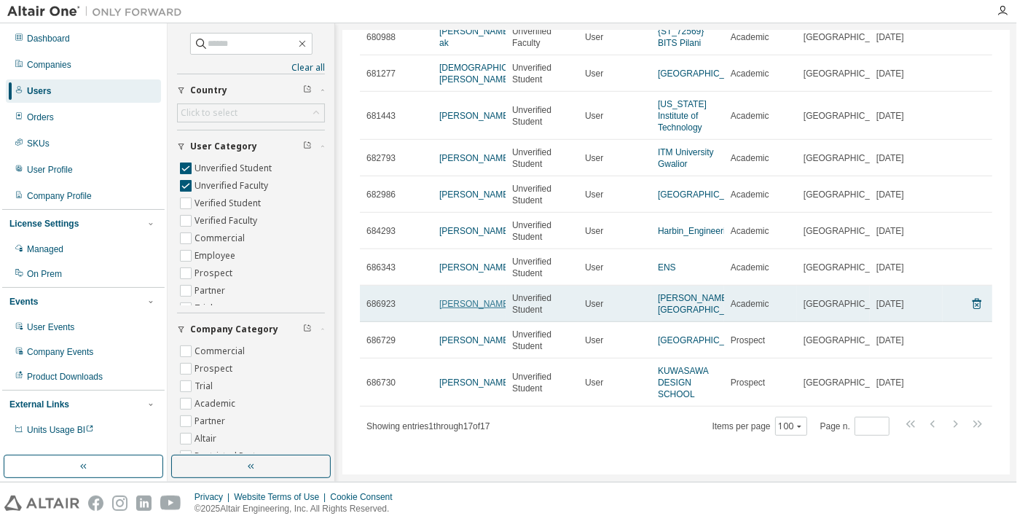
click at [476, 299] on link "Alex Valvekens" at bounding box center [475, 304] width 72 height 10
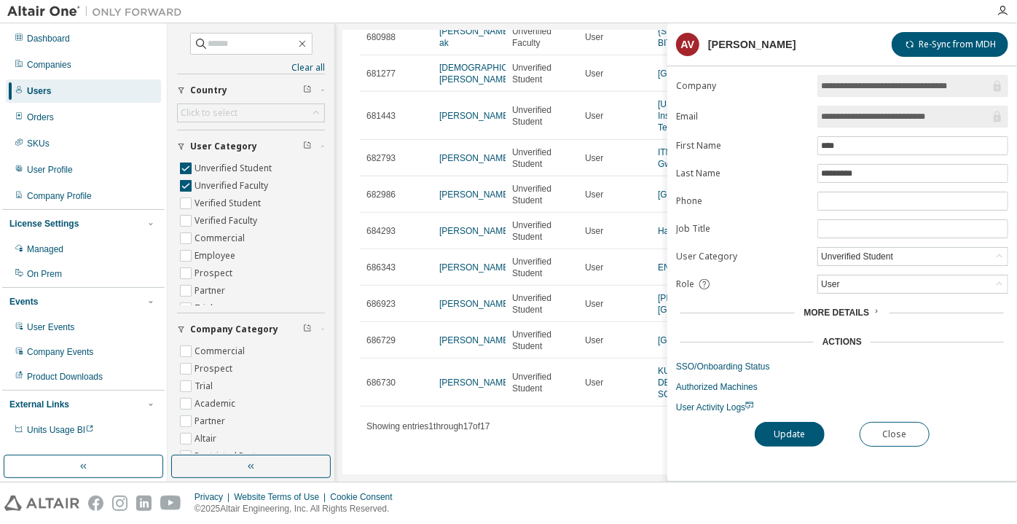
click at [865, 248] on div "Unverified Student" at bounding box center [857, 256] width 77 height 16
click at [862, 291] on li "Verified Student" at bounding box center [912, 291] width 187 height 19
click at [796, 442] on button "Update" at bounding box center [790, 434] width 70 height 25
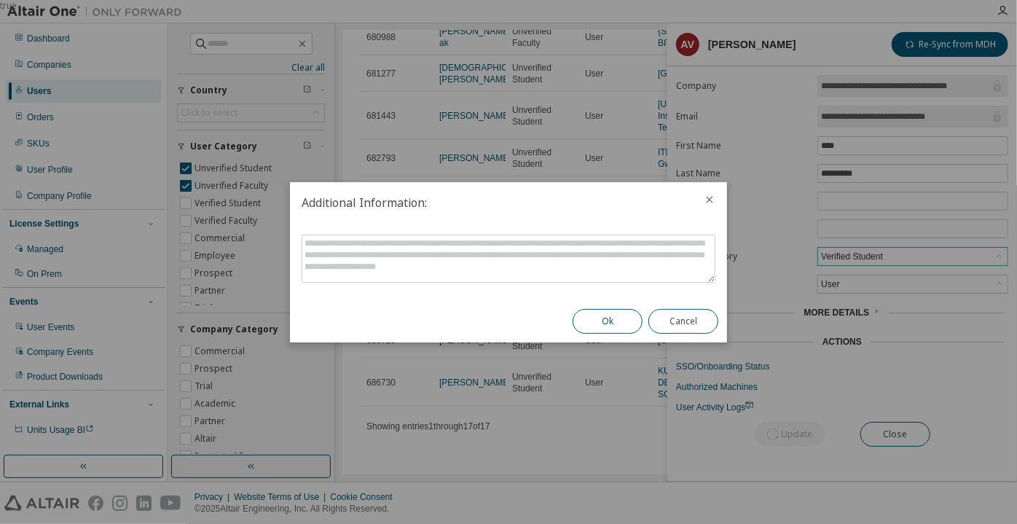
click at [628, 325] on button "Ok" at bounding box center [608, 321] width 70 height 25
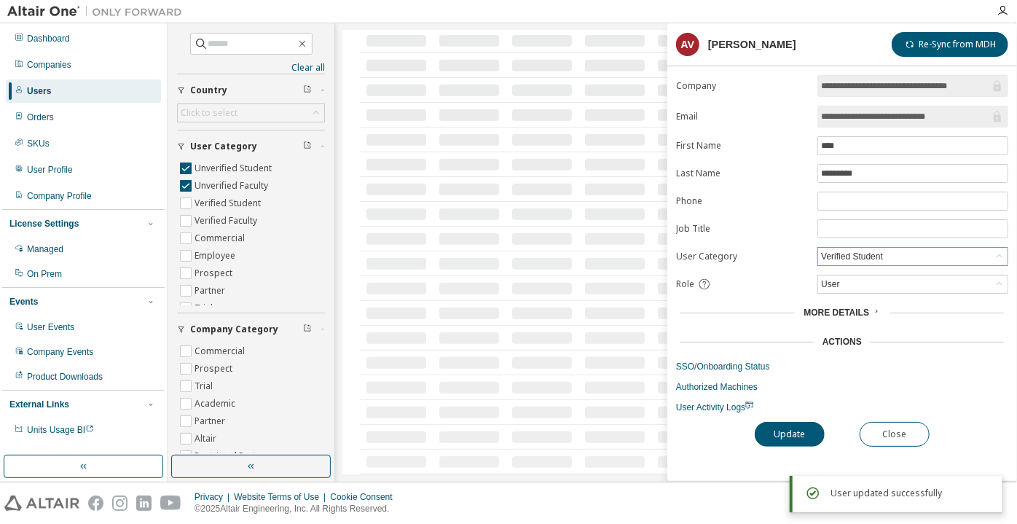
scroll to position [503, 0]
click at [882, 439] on button "Close" at bounding box center [895, 434] width 70 height 25
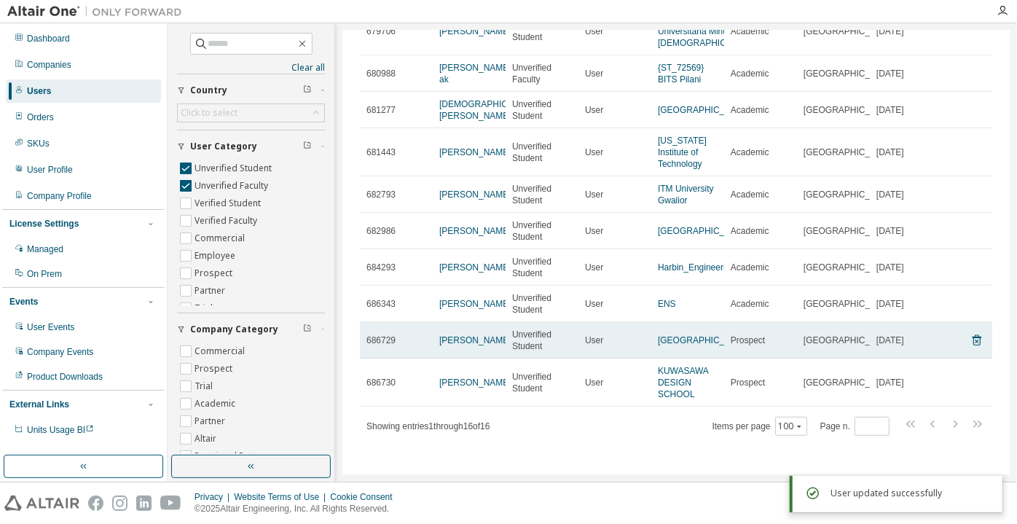
scroll to position [359, 0]
click at [484, 335] on link "Ayush Jaiswal" at bounding box center [475, 340] width 72 height 10
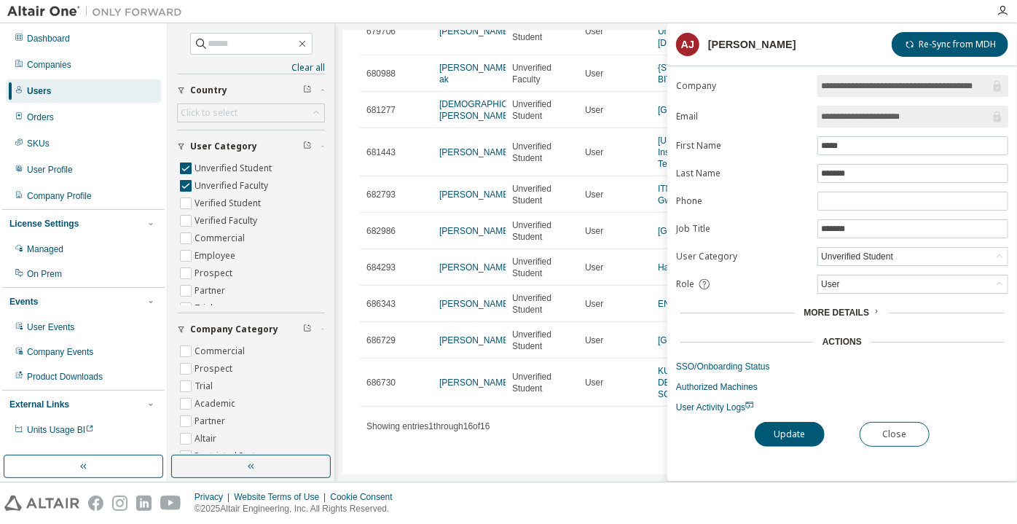
drag, startPoint x: 930, startPoint y: 120, endPoint x: 895, endPoint y: 119, distance: 35.0
click at [895, 119] on input "**********" at bounding box center [905, 116] width 169 height 15
click at [886, 435] on button "Close" at bounding box center [895, 434] width 70 height 25
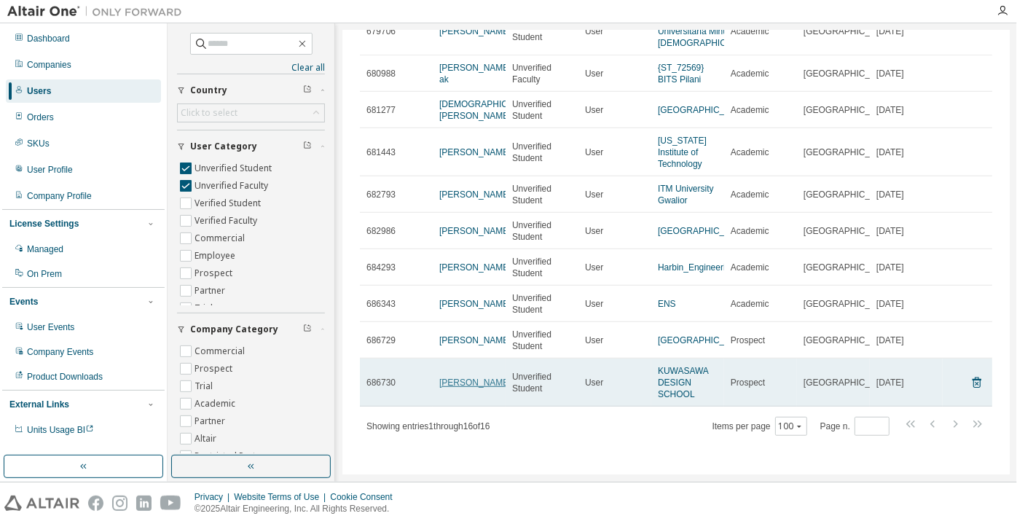
click at [455, 387] on link "Erisa Katsuyama" at bounding box center [475, 382] width 72 height 10
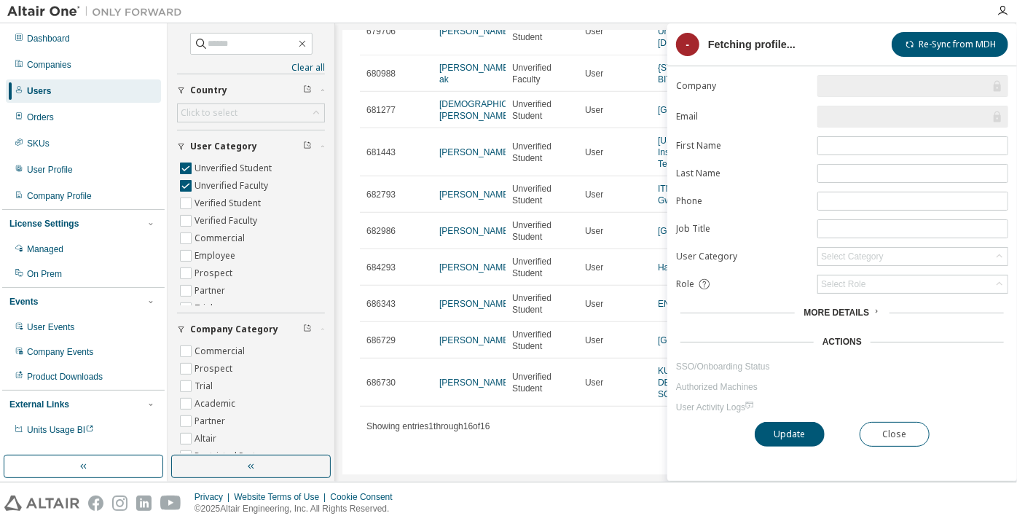
scroll to position [359, 0]
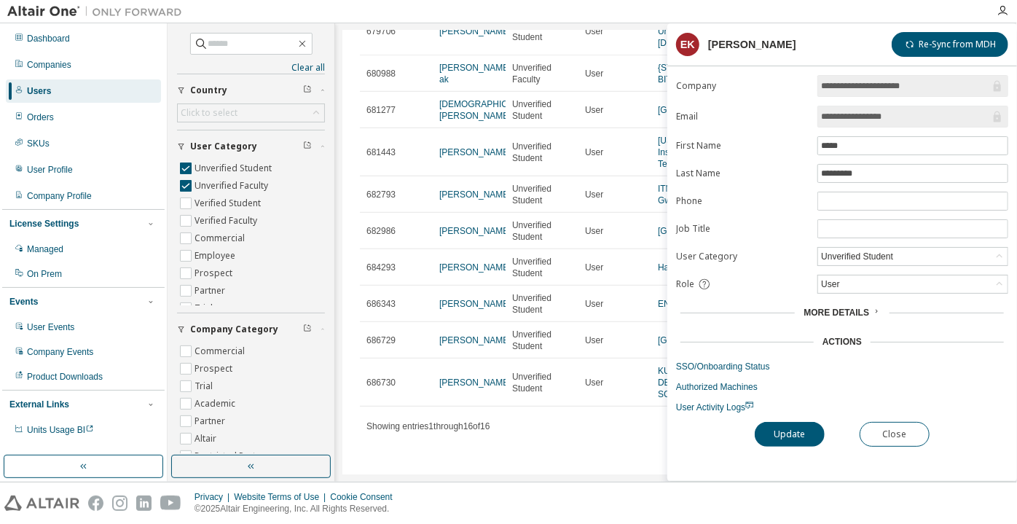
drag, startPoint x: 913, startPoint y: 116, endPoint x: 863, endPoint y: 114, distance: 50.3
click at [863, 114] on input "**********" at bounding box center [905, 116] width 169 height 15
click at [880, 427] on button "Close" at bounding box center [895, 434] width 70 height 25
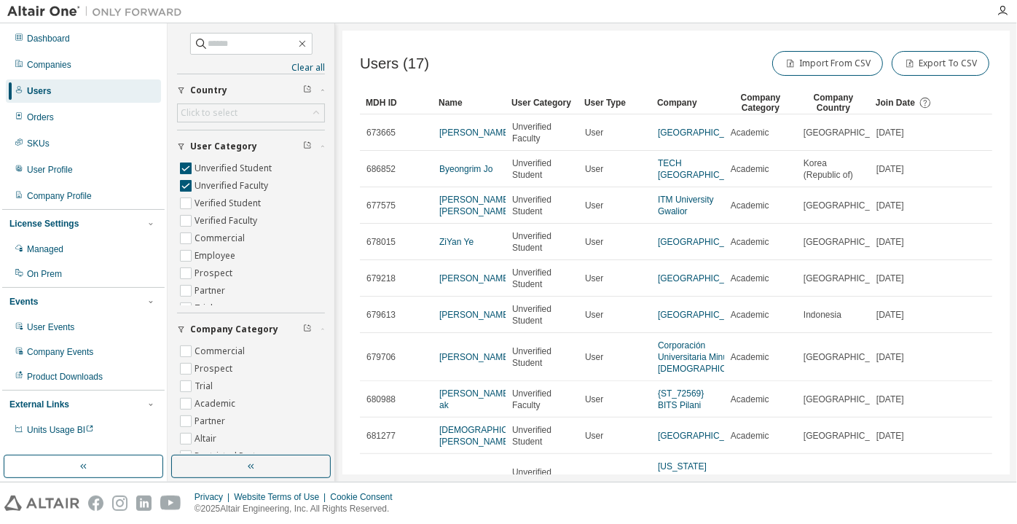
scroll to position [106, 0]
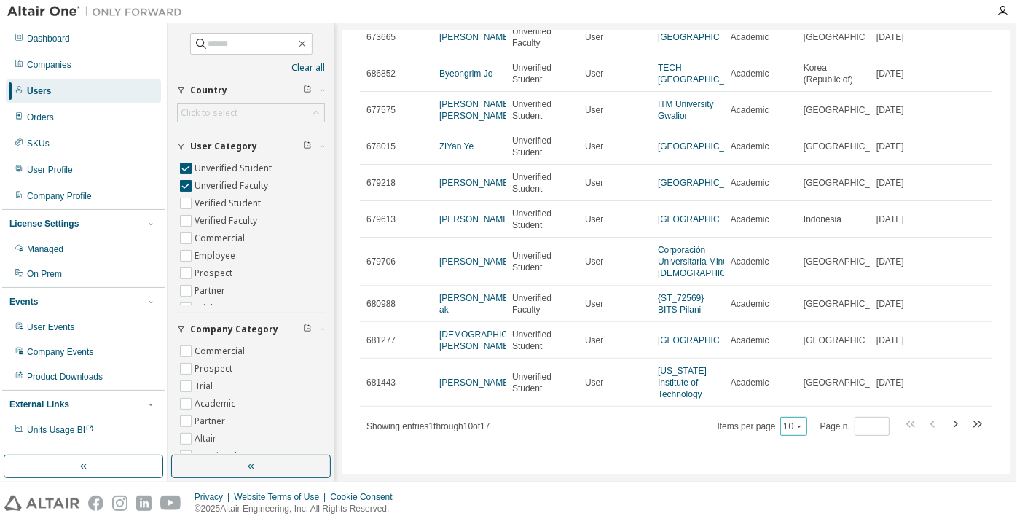
click at [780, 428] on div "10" at bounding box center [793, 426] width 27 height 19
click at [789, 428] on button "10" at bounding box center [794, 426] width 20 height 12
click at [774, 407] on div "100" at bounding box center [790, 407] width 117 height 17
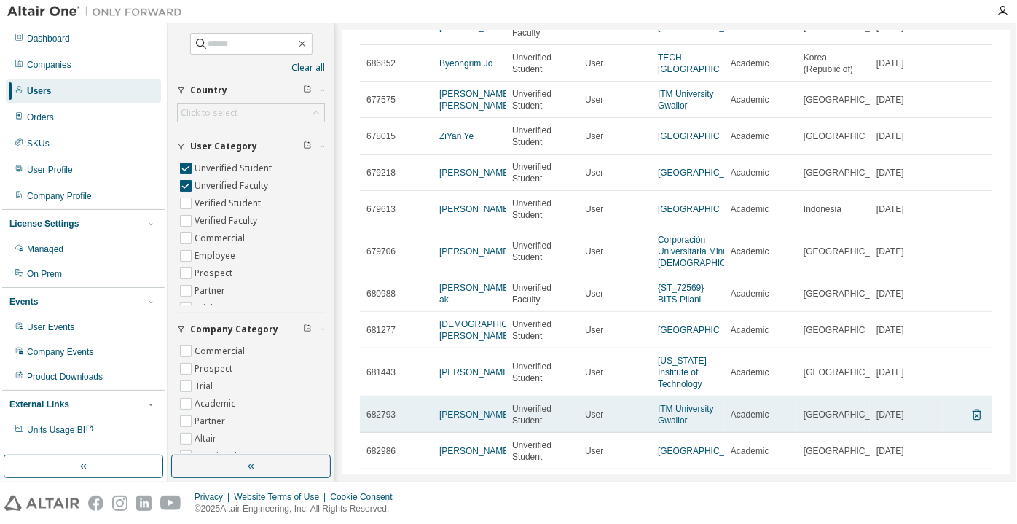
scroll to position [373, 0]
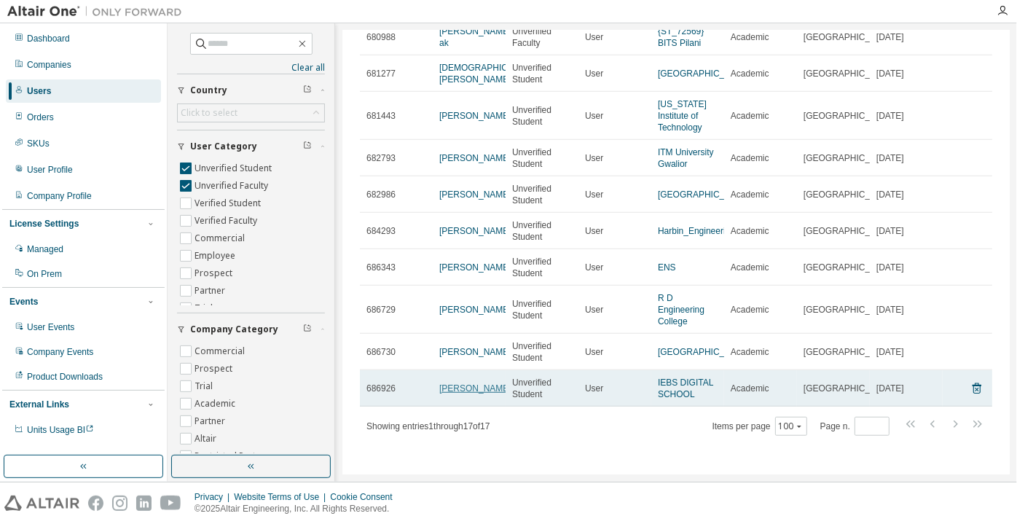
click at [473, 391] on link "[PERSON_NAME]" at bounding box center [475, 388] width 72 height 10
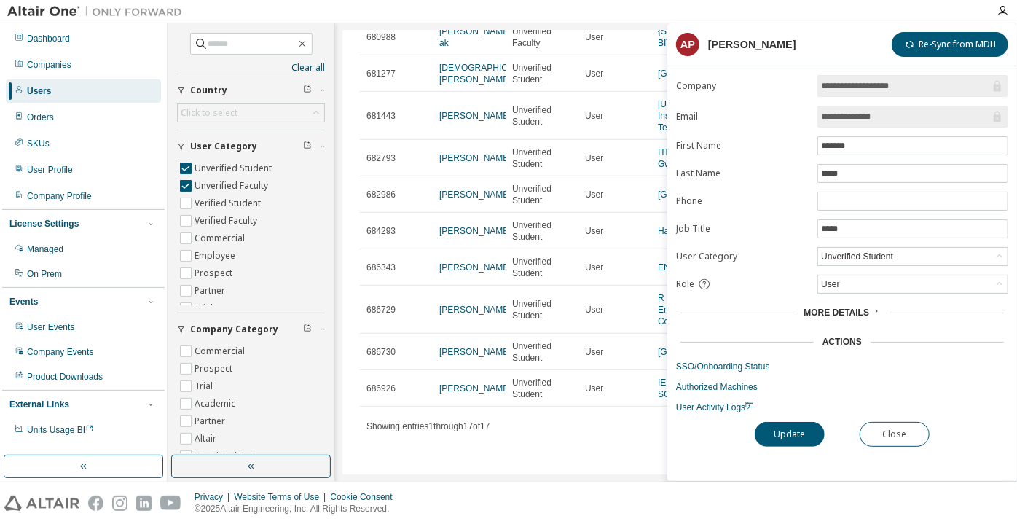
drag, startPoint x: 904, startPoint y: 118, endPoint x: 861, endPoint y: 114, distance: 43.9
click at [861, 114] on input "**********" at bounding box center [905, 116] width 169 height 15
click at [898, 423] on button "Close" at bounding box center [895, 434] width 70 height 25
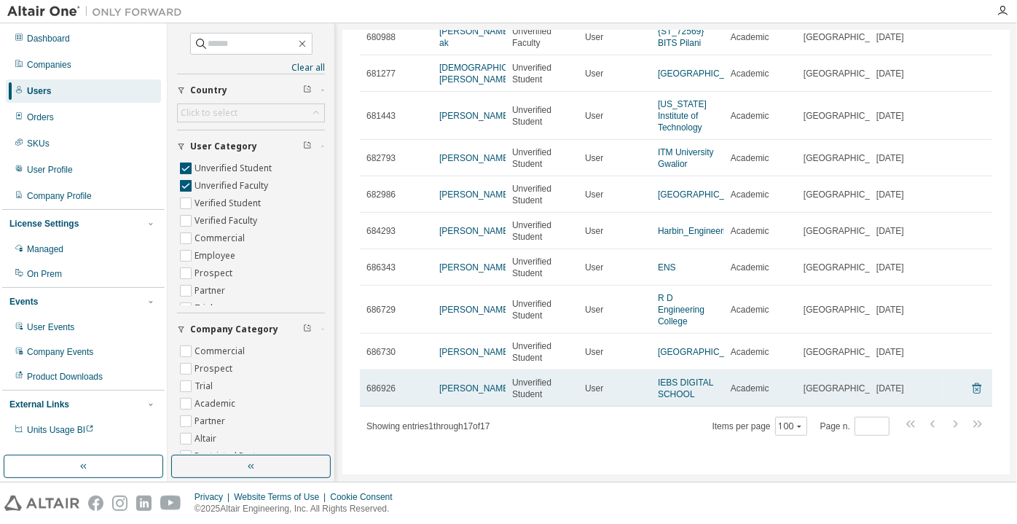
click at [971, 392] on icon at bounding box center [977, 388] width 13 height 17
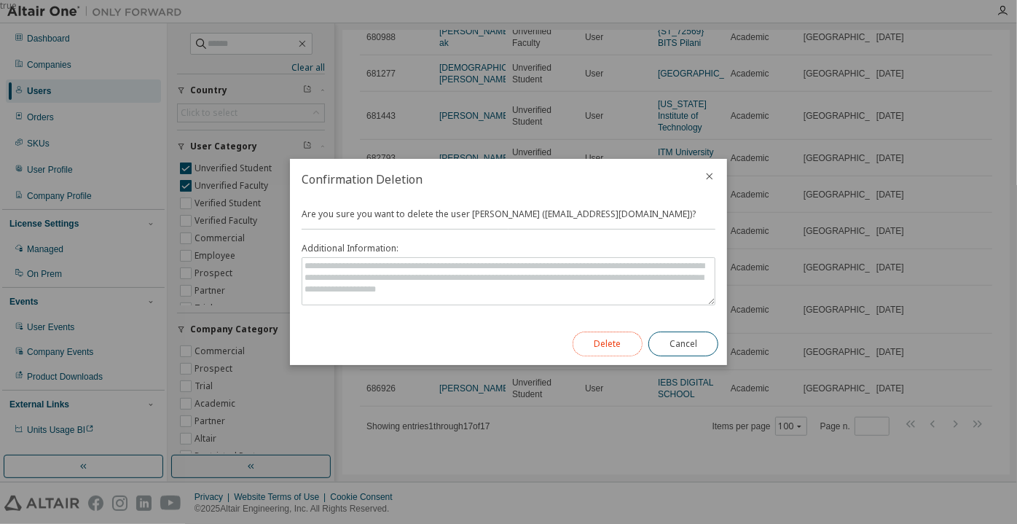
click at [614, 339] on button "Delete" at bounding box center [608, 344] width 70 height 25
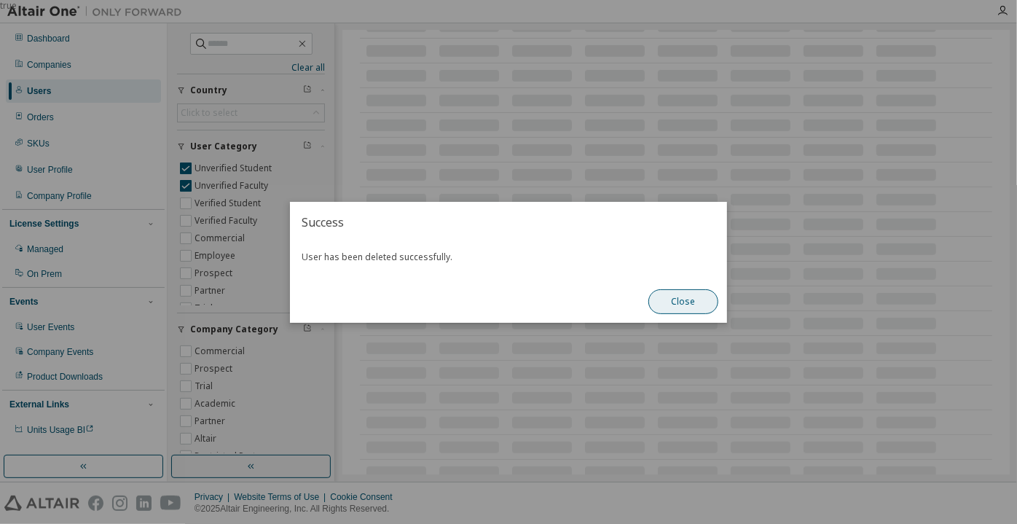
scroll to position [336, 0]
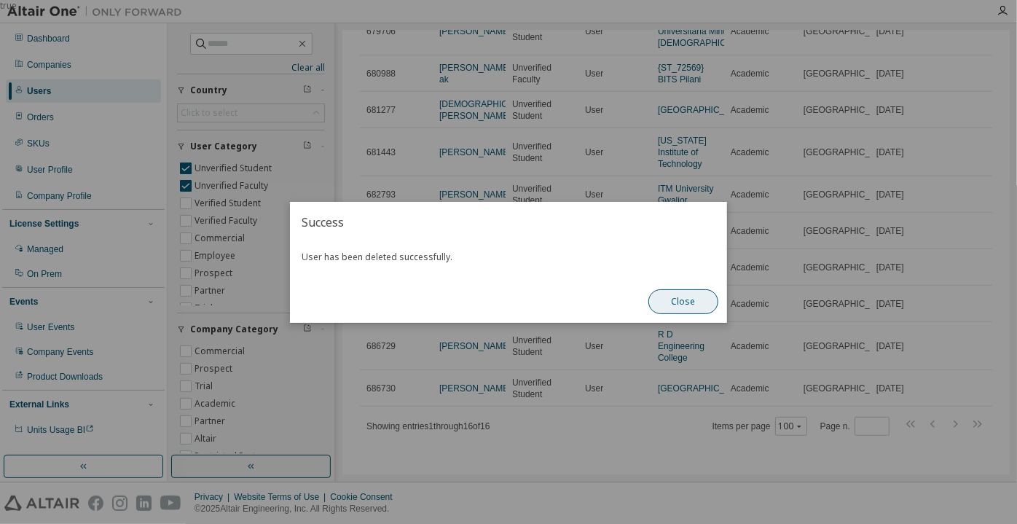
click at [683, 306] on button "Close" at bounding box center [684, 301] width 70 height 25
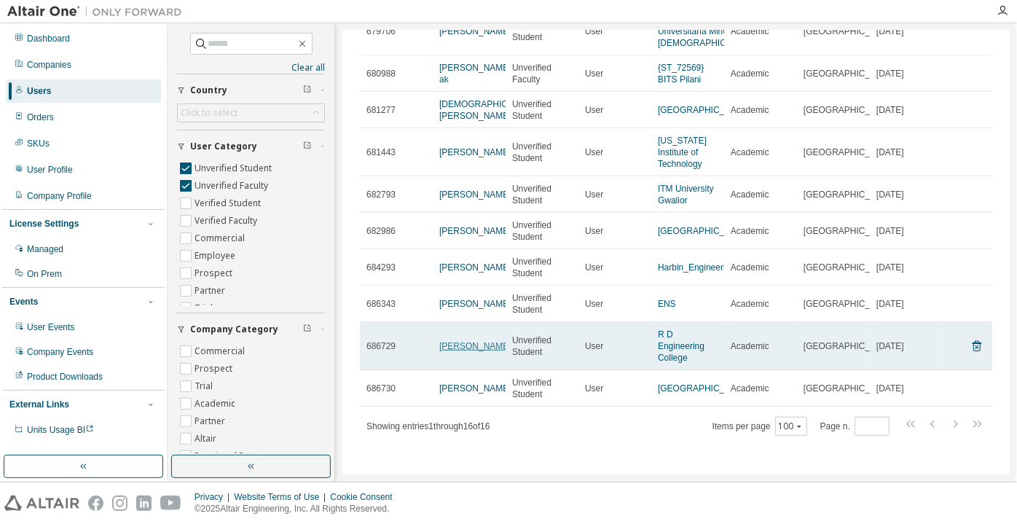
click at [451, 351] on link "Ayush Jaiswal" at bounding box center [475, 346] width 72 height 10
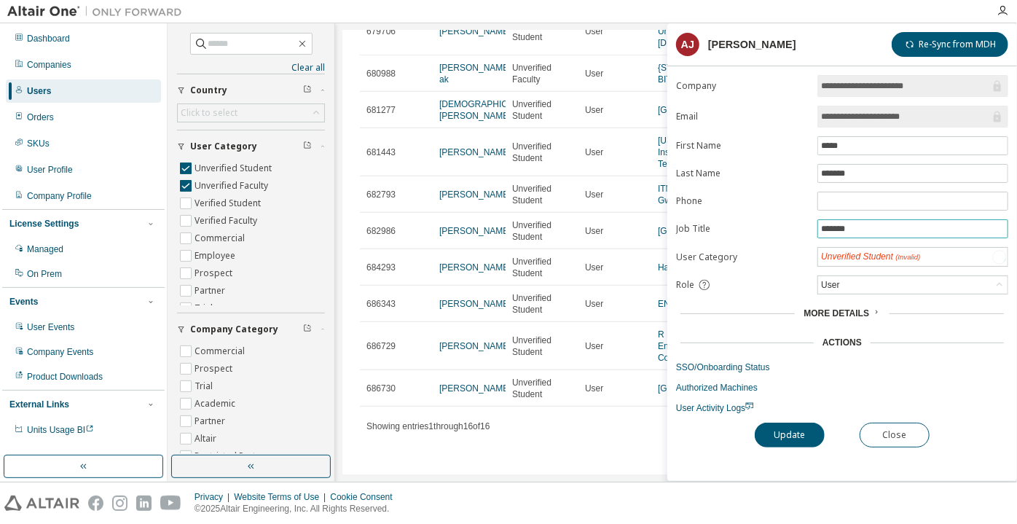
click at [855, 225] on input "*******" at bounding box center [913, 229] width 184 height 12
click at [847, 248] on div "Unverified Student" at bounding box center [857, 256] width 77 height 16
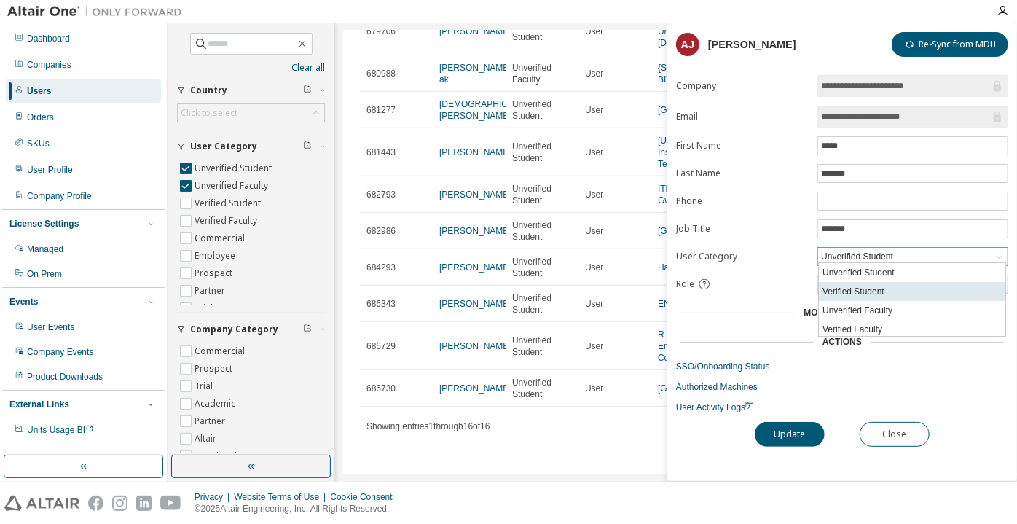
click at [841, 285] on li "Verified Student" at bounding box center [912, 291] width 187 height 19
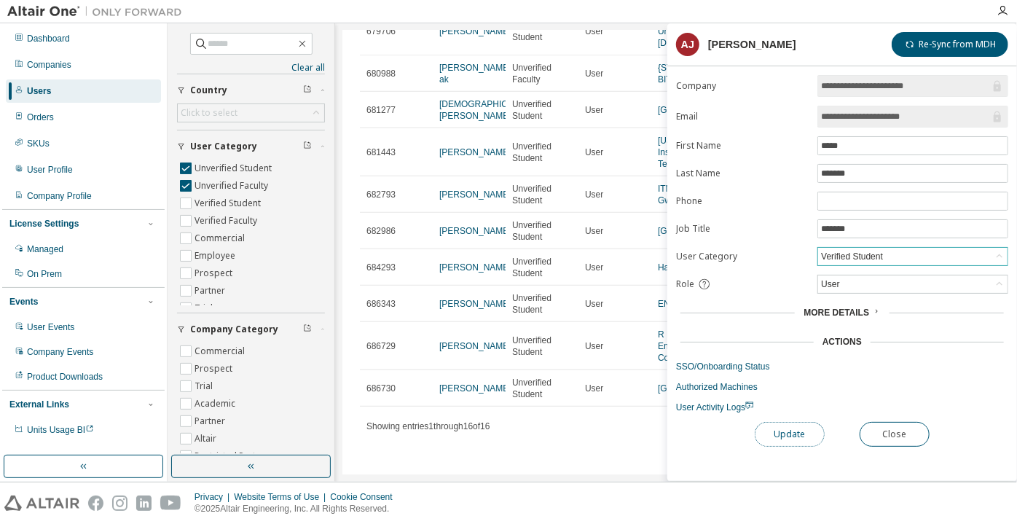
click at [785, 433] on button "Update" at bounding box center [790, 434] width 70 height 25
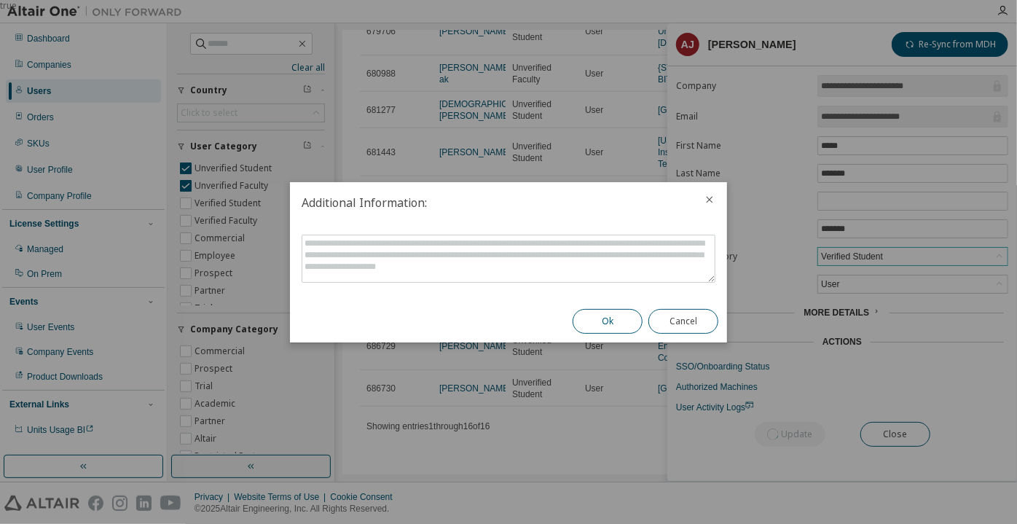
click at [614, 313] on button "Ok" at bounding box center [608, 321] width 70 height 25
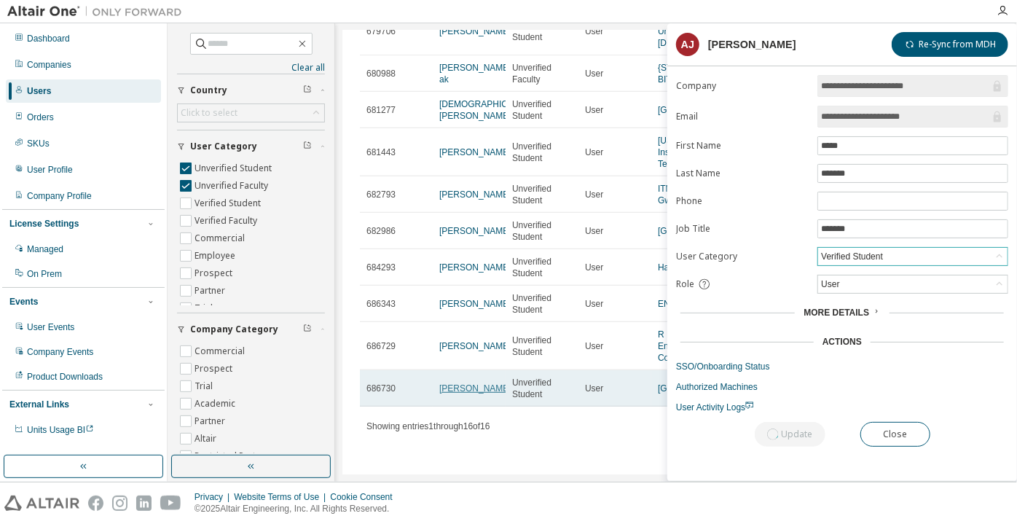
click at [453, 393] on link "Erisa Katsuyama" at bounding box center [475, 388] width 72 height 10
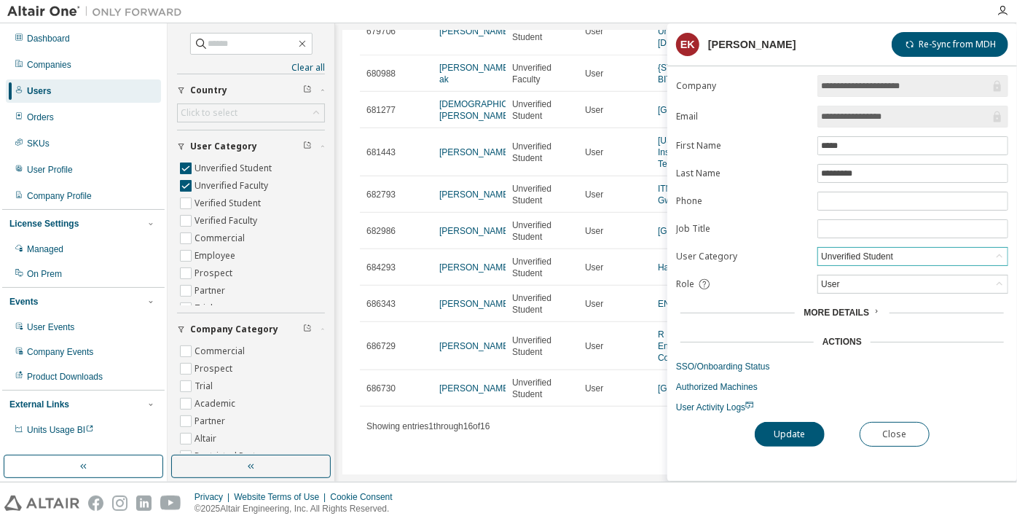
click at [858, 253] on div "Unverified Student" at bounding box center [857, 256] width 77 height 16
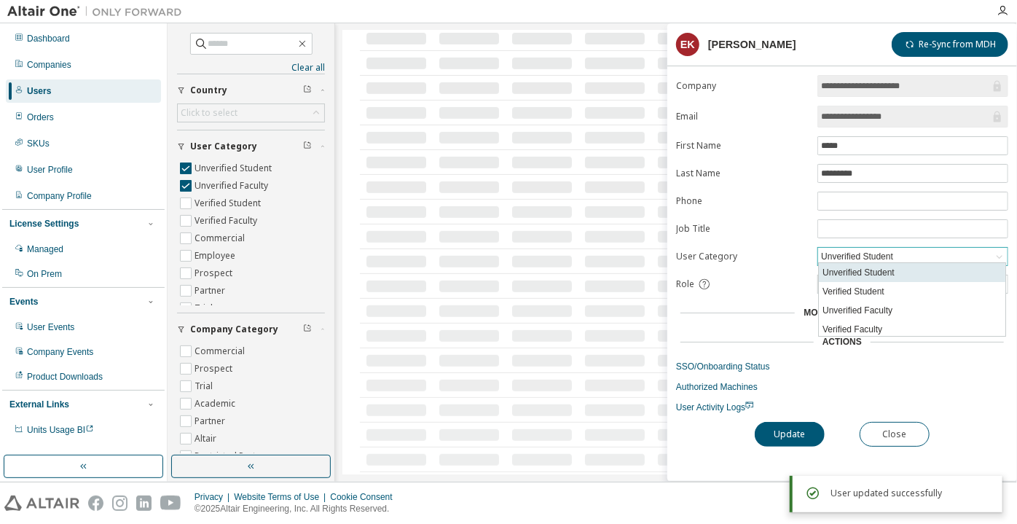
scroll to position [373, 0]
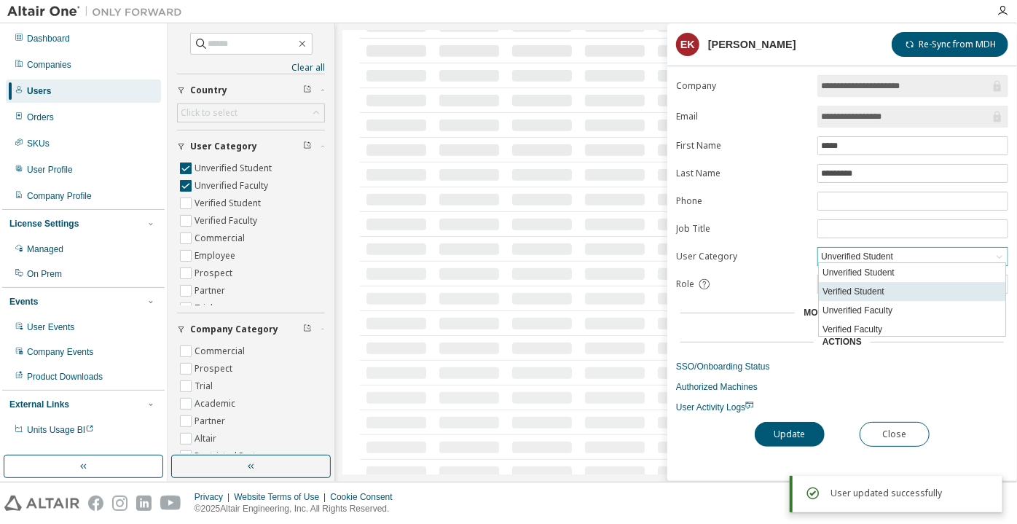
click at [842, 288] on li "Verified Student" at bounding box center [912, 291] width 187 height 19
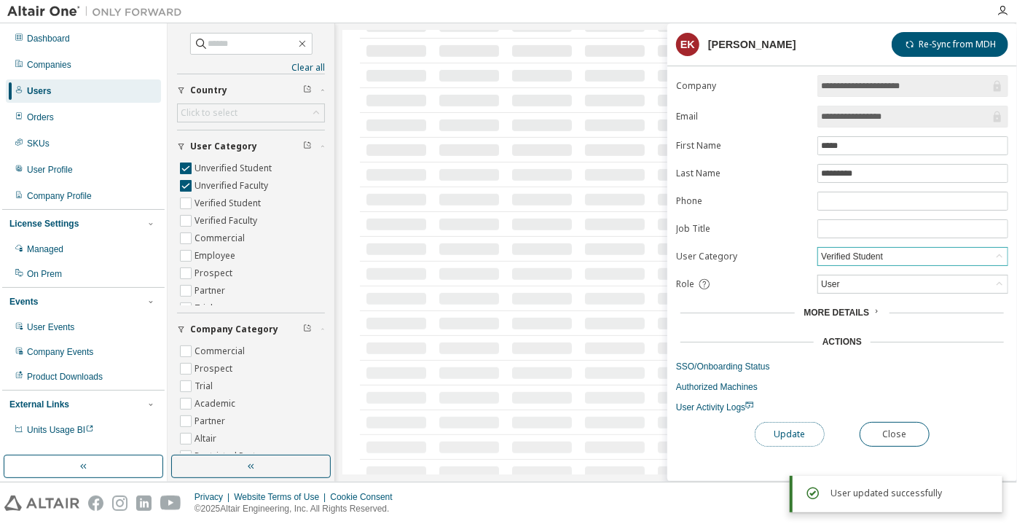
scroll to position [288, 0]
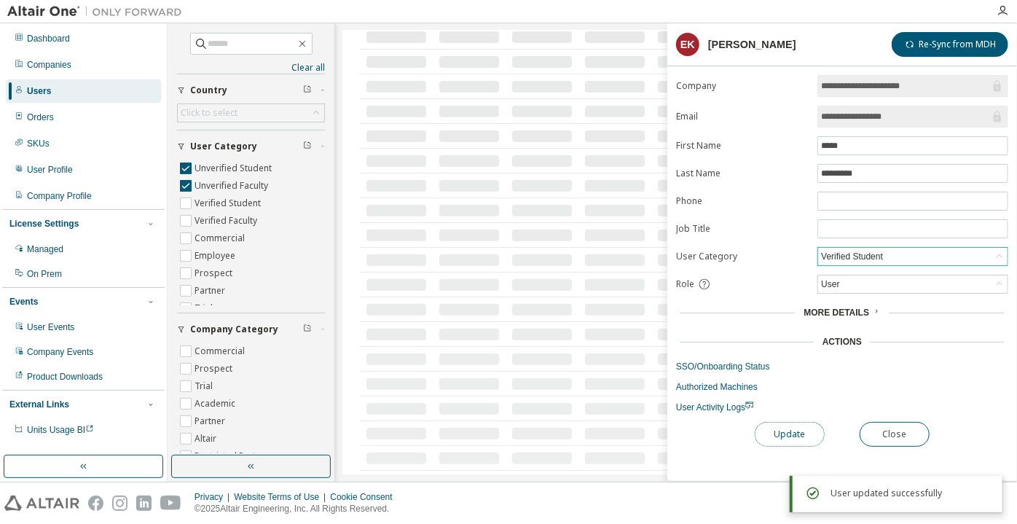
click at [776, 431] on button "Update" at bounding box center [790, 434] width 70 height 25
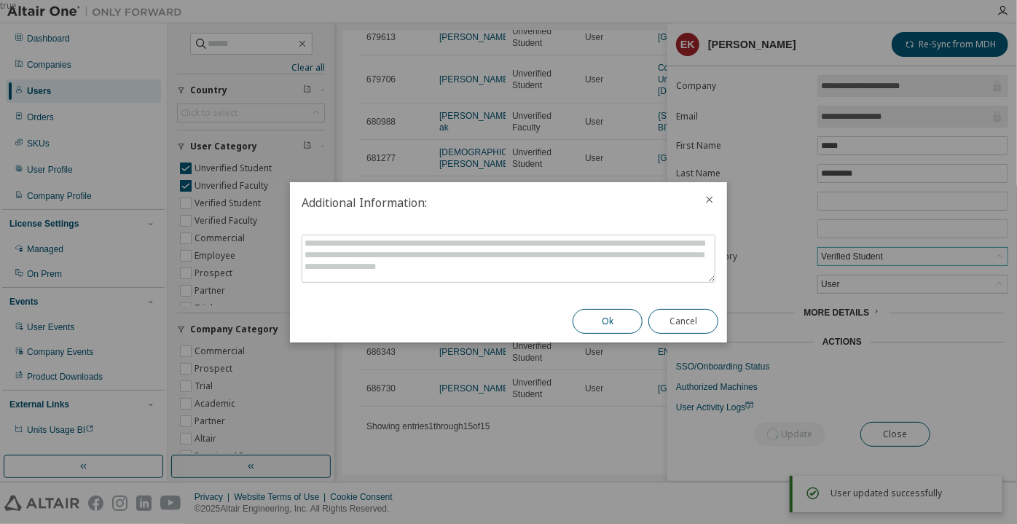
click at [618, 317] on button "Ok" at bounding box center [608, 321] width 70 height 25
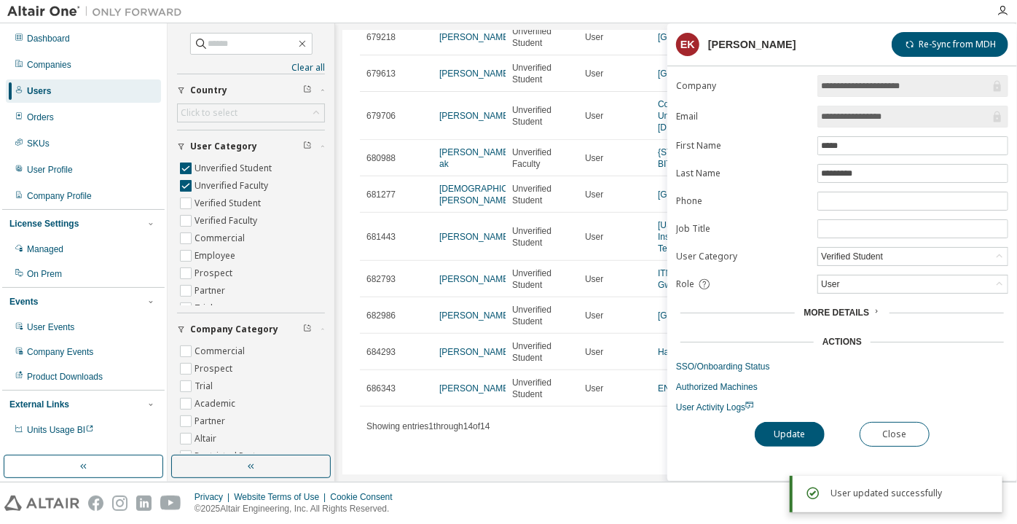
scroll to position [252, 0]
click at [880, 428] on button "Close" at bounding box center [895, 434] width 70 height 25
